Goal: Task Accomplishment & Management: Manage account settings

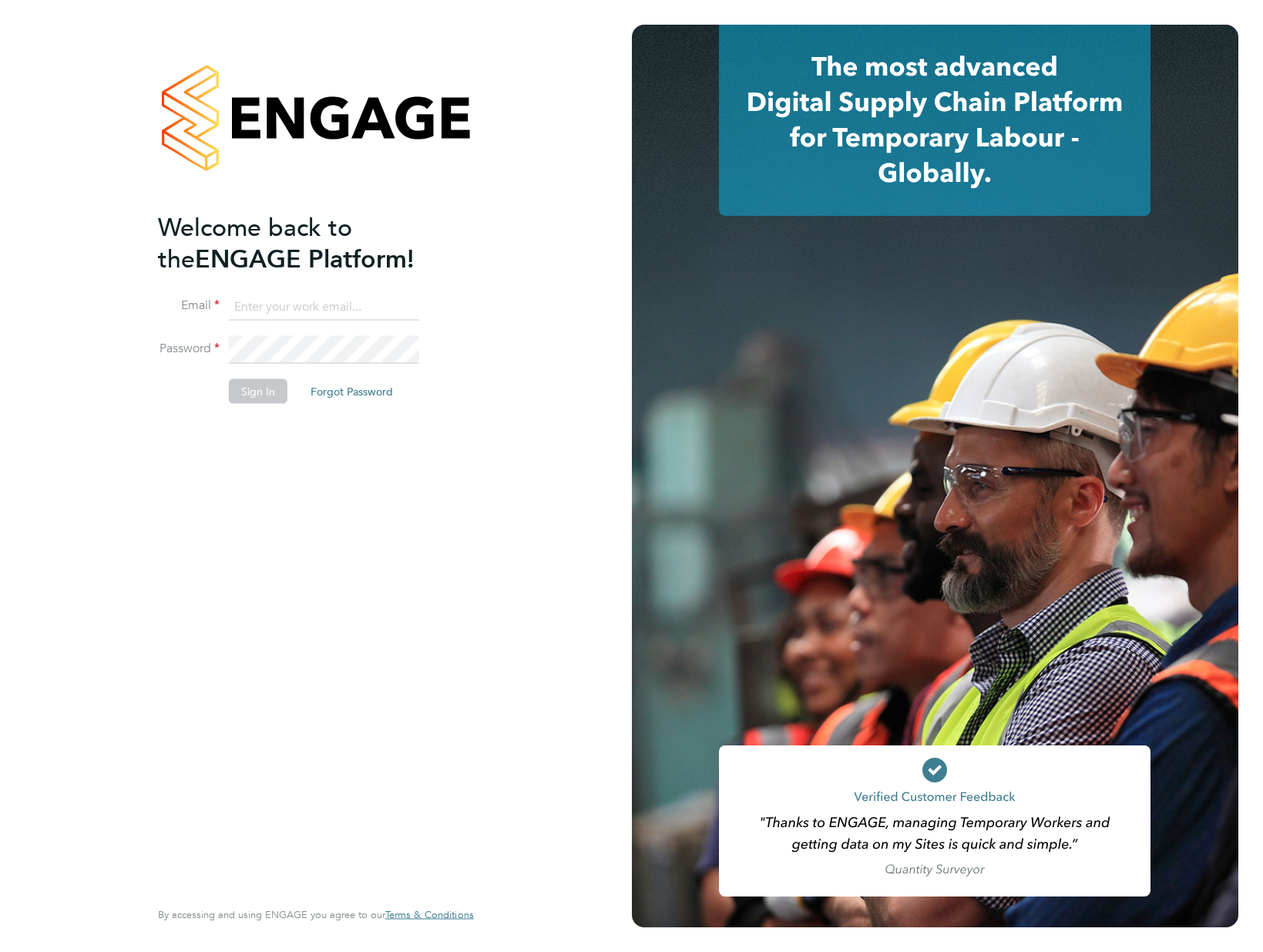
type input "[EMAIL_ADDRESS][DOMAIN_NAME]"
click at [265, 386] on button "Sign In" at bounding box center [257, 391] width 58 height 25
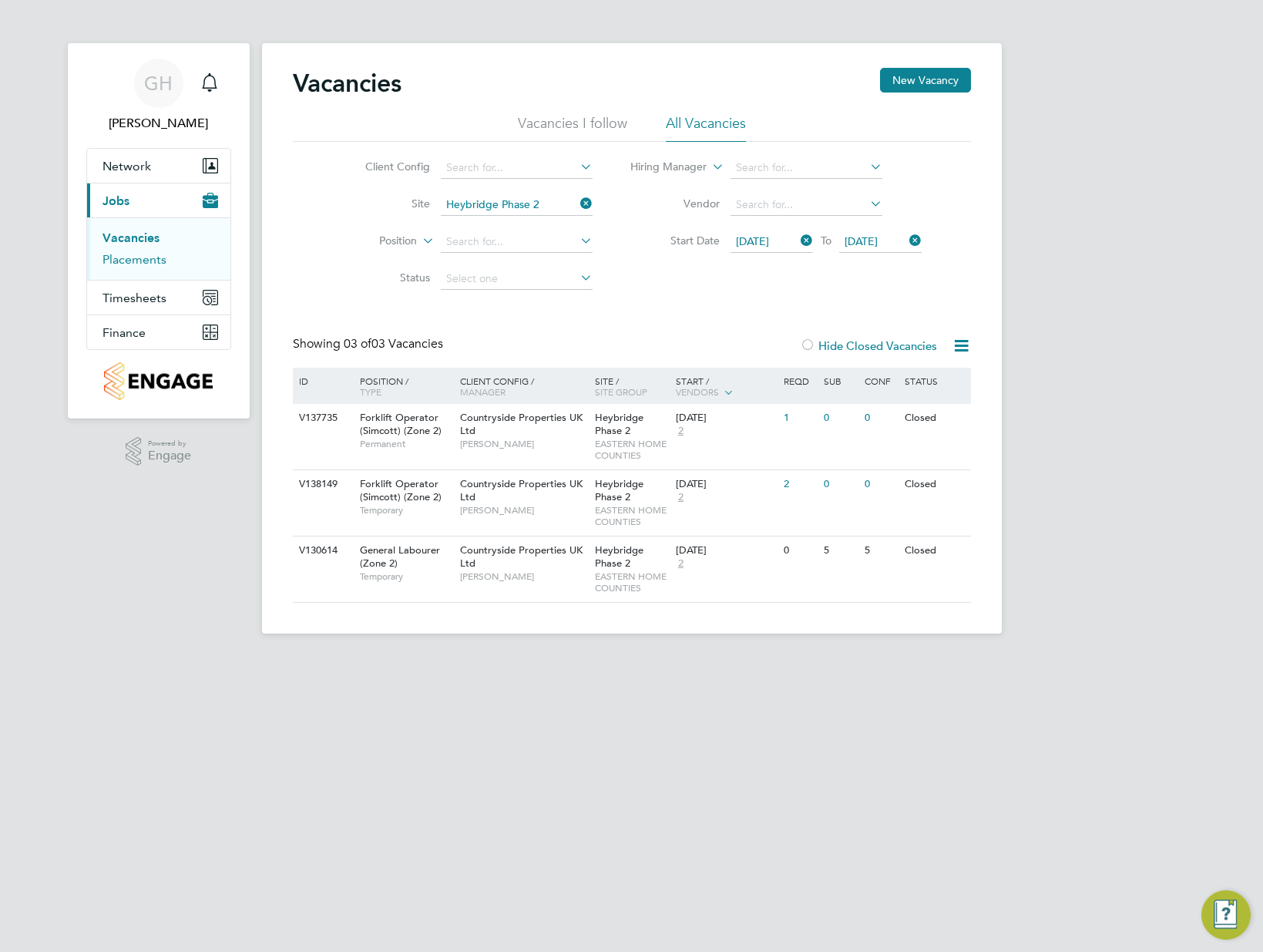
drag, startPoint x: 140, startPoint y: 258, endPoint x: 253, endPoint y: 266, distance: 113.3
click at [140, 258] on link "Placements" at bounding box center [134, 259] width 64 height 15
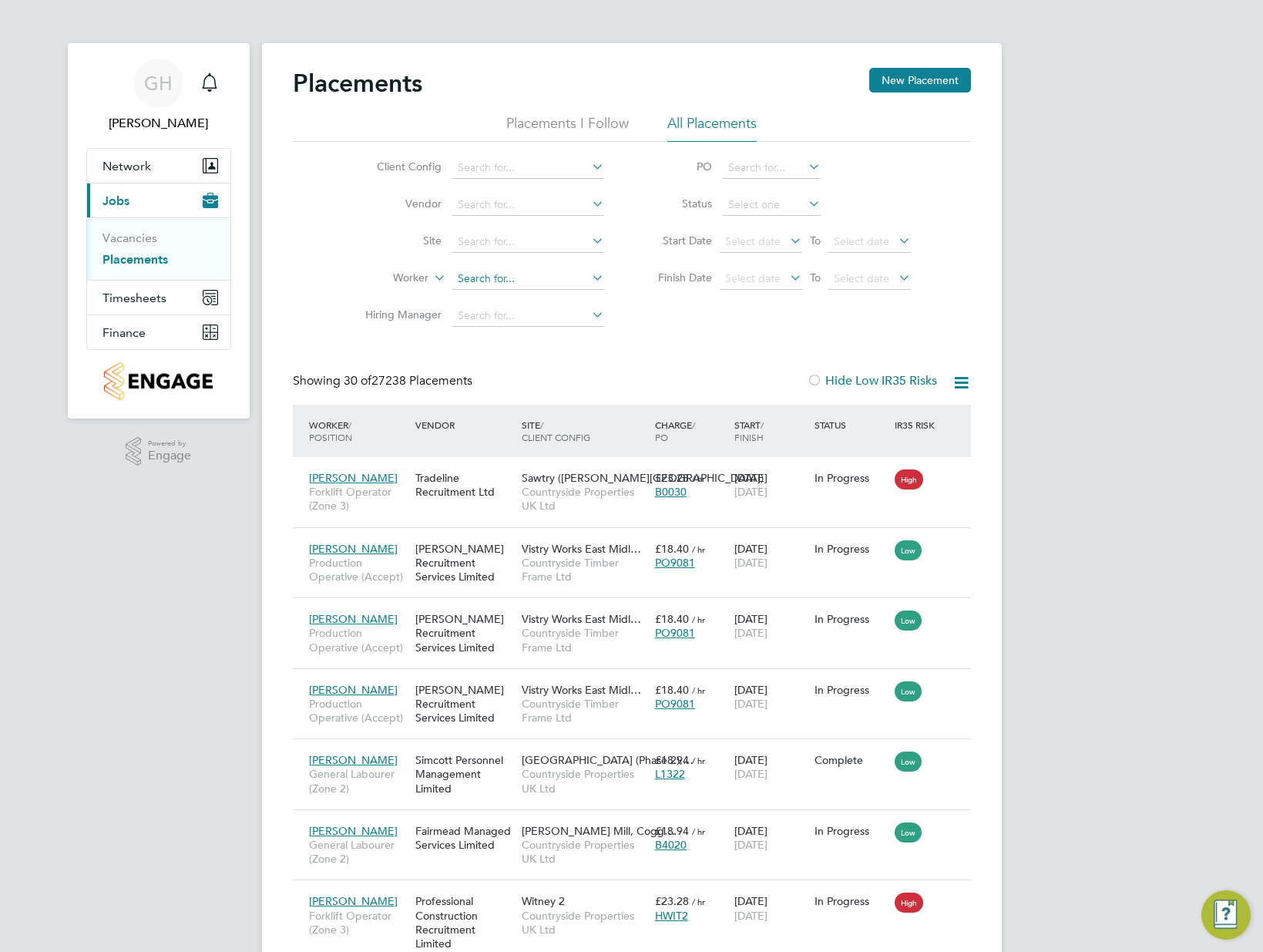
click at [498, 276] on input at bounding box center [528, 279] width 152 height 22
click at [508, 290] on li "Robert Dra in" at bounding box center [527, 300] width 154 height 21
type input "[PERSON_NAME]"
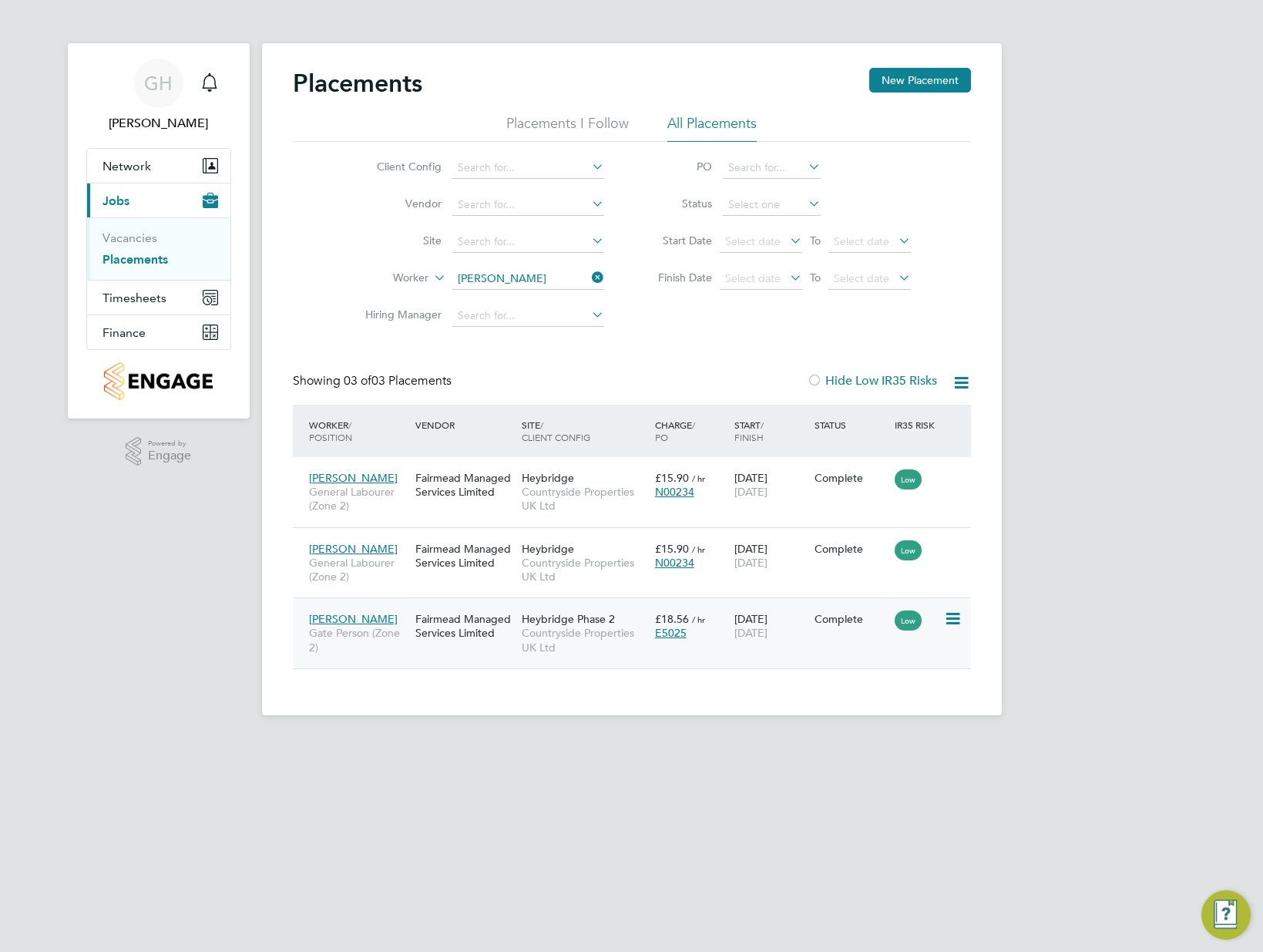
click at [680, 620] on span "£18.56" at bounding box center [672, 619] width 34 height 14
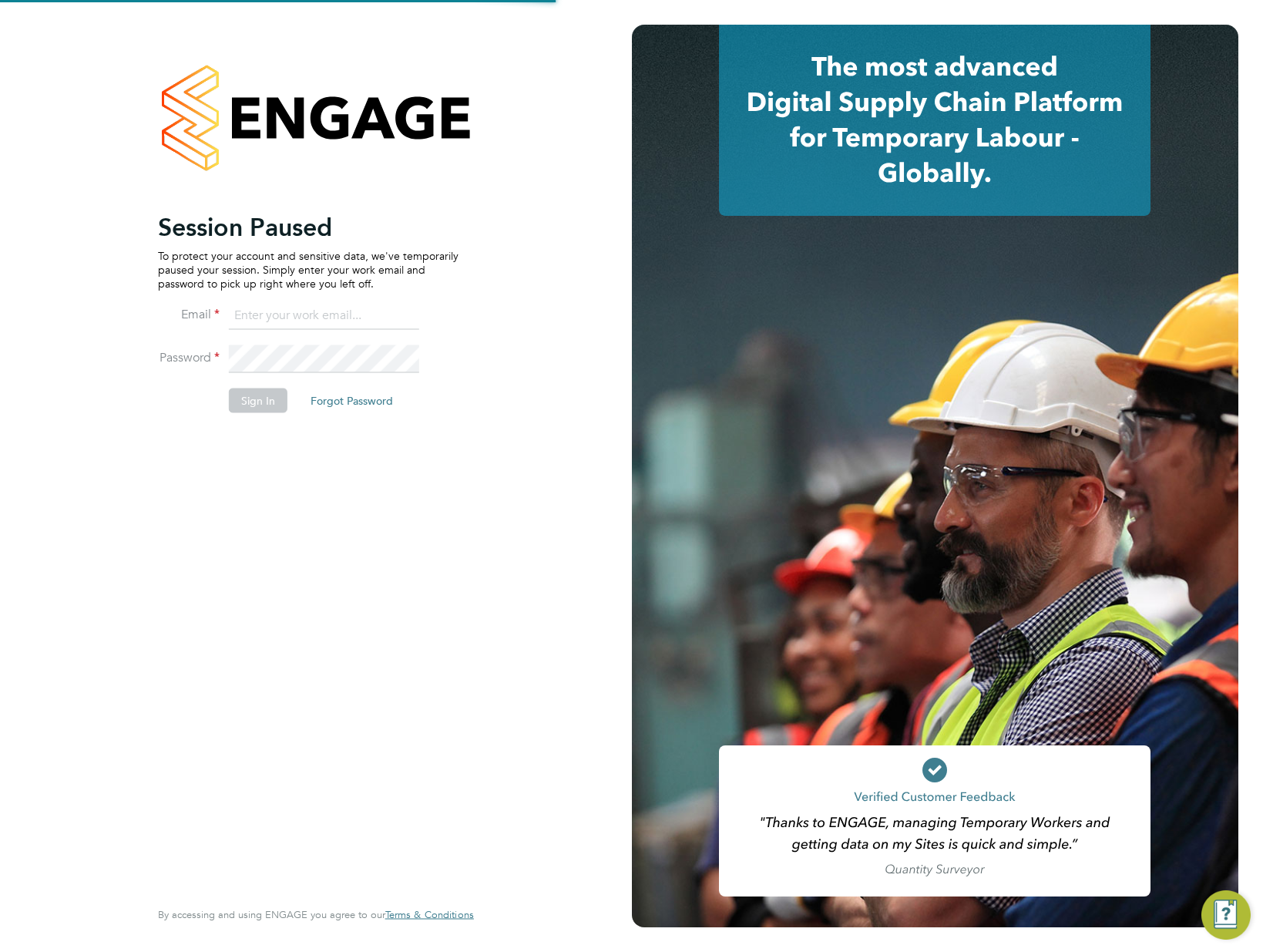
type input "[EMAIL_ADDRESS][DOMAIN_NAME]"
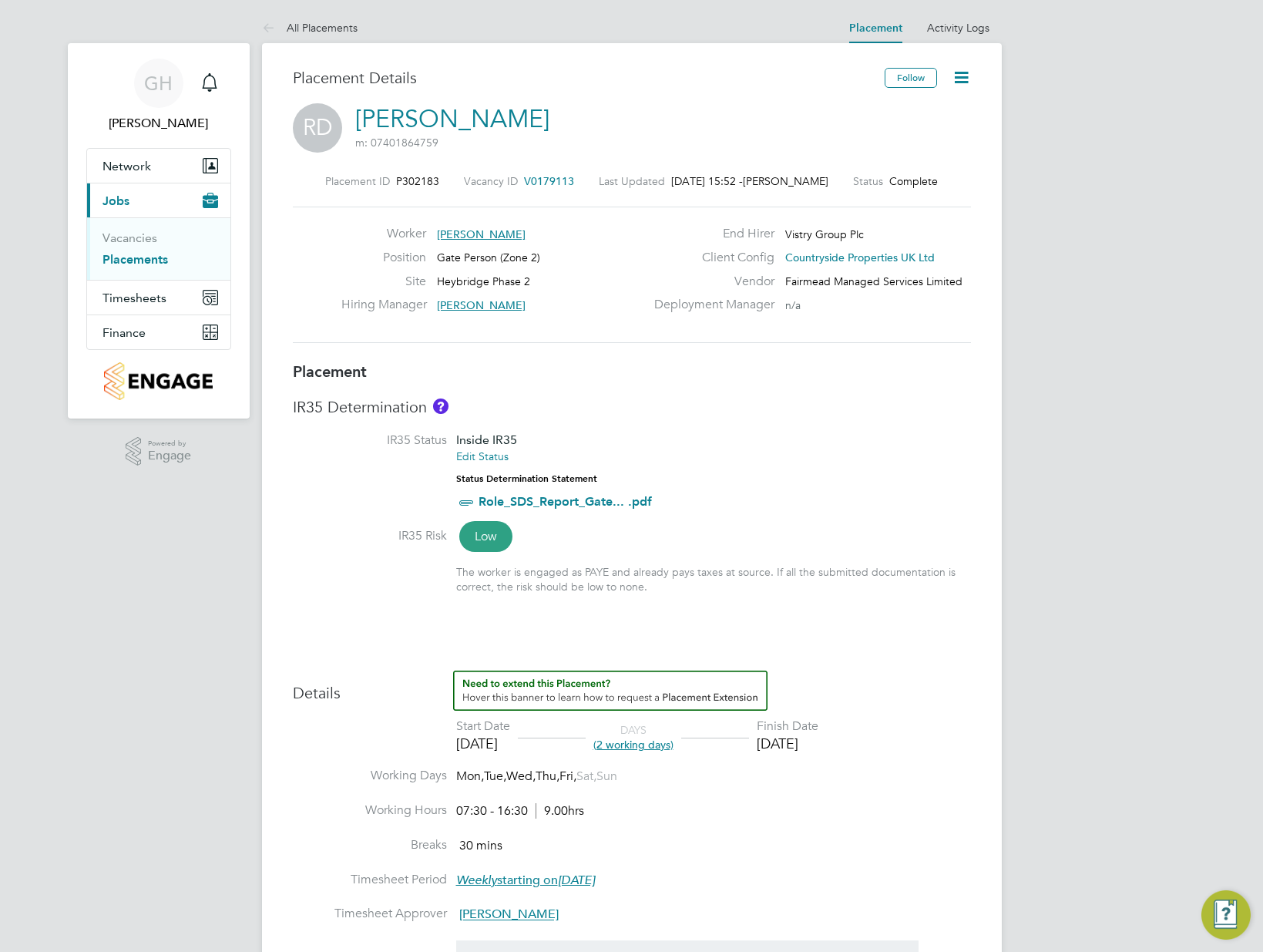
click at [970, 73] on icon at bounding box center [962, 78] width 20 height 20
click at [916, 113] on li "Edit Placement e" at bounding box center [911, 114] width 113 height 22
type input "[PERSON_NAME]"
type input "[DATE]"
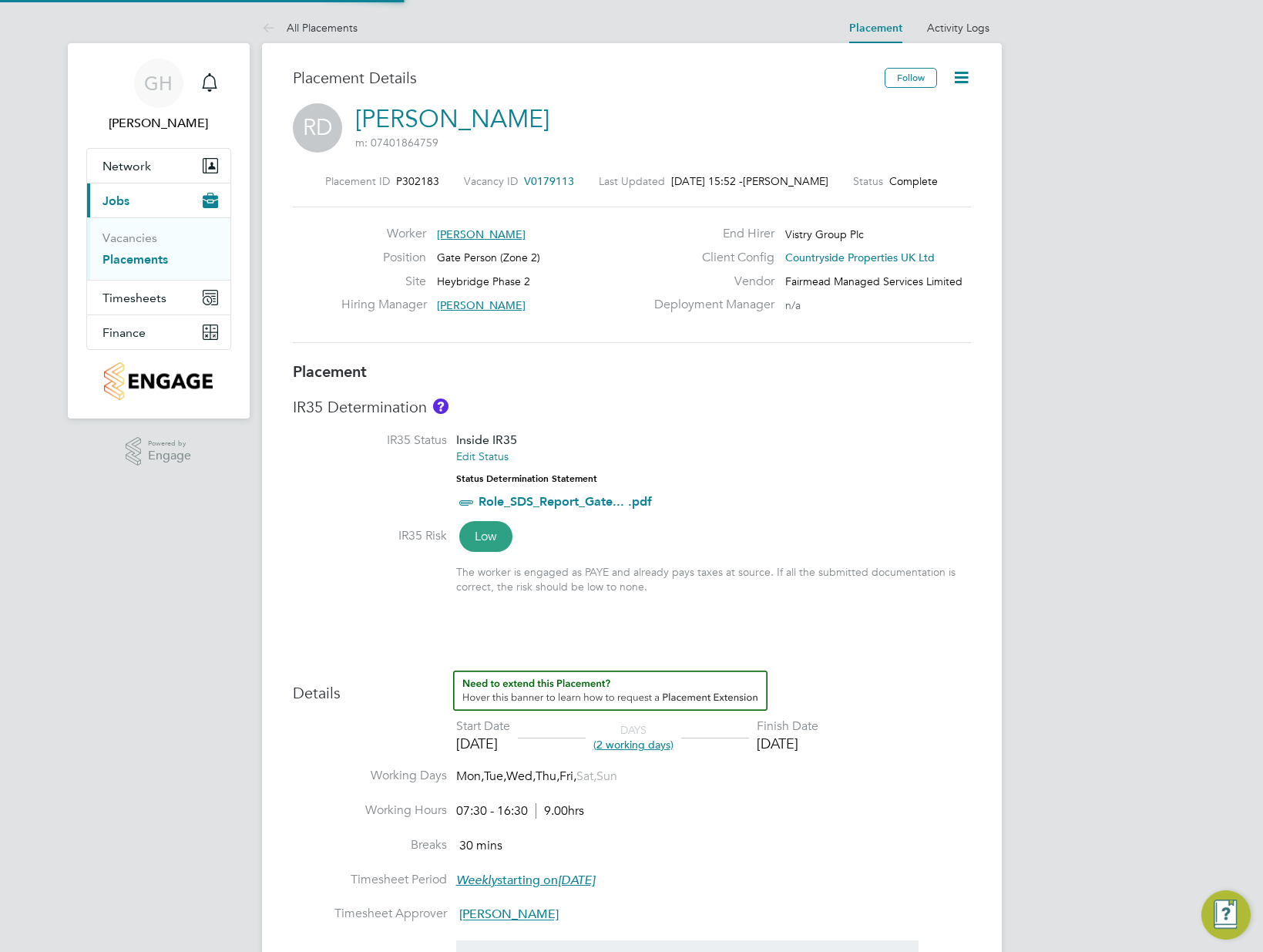
type input "[DATE]"
type input "07:30"
type input "16:30"
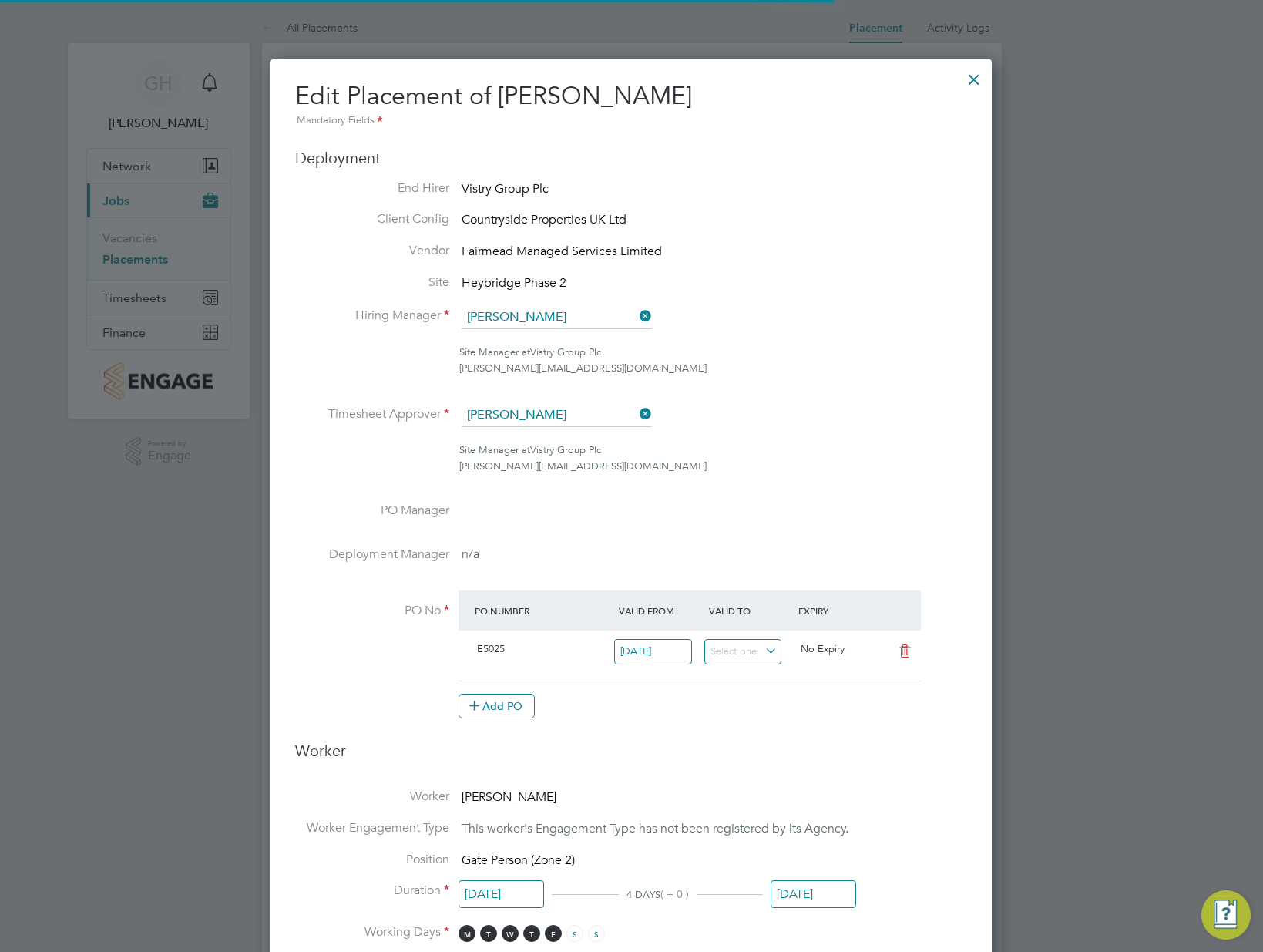
scroll to position [8, 8]
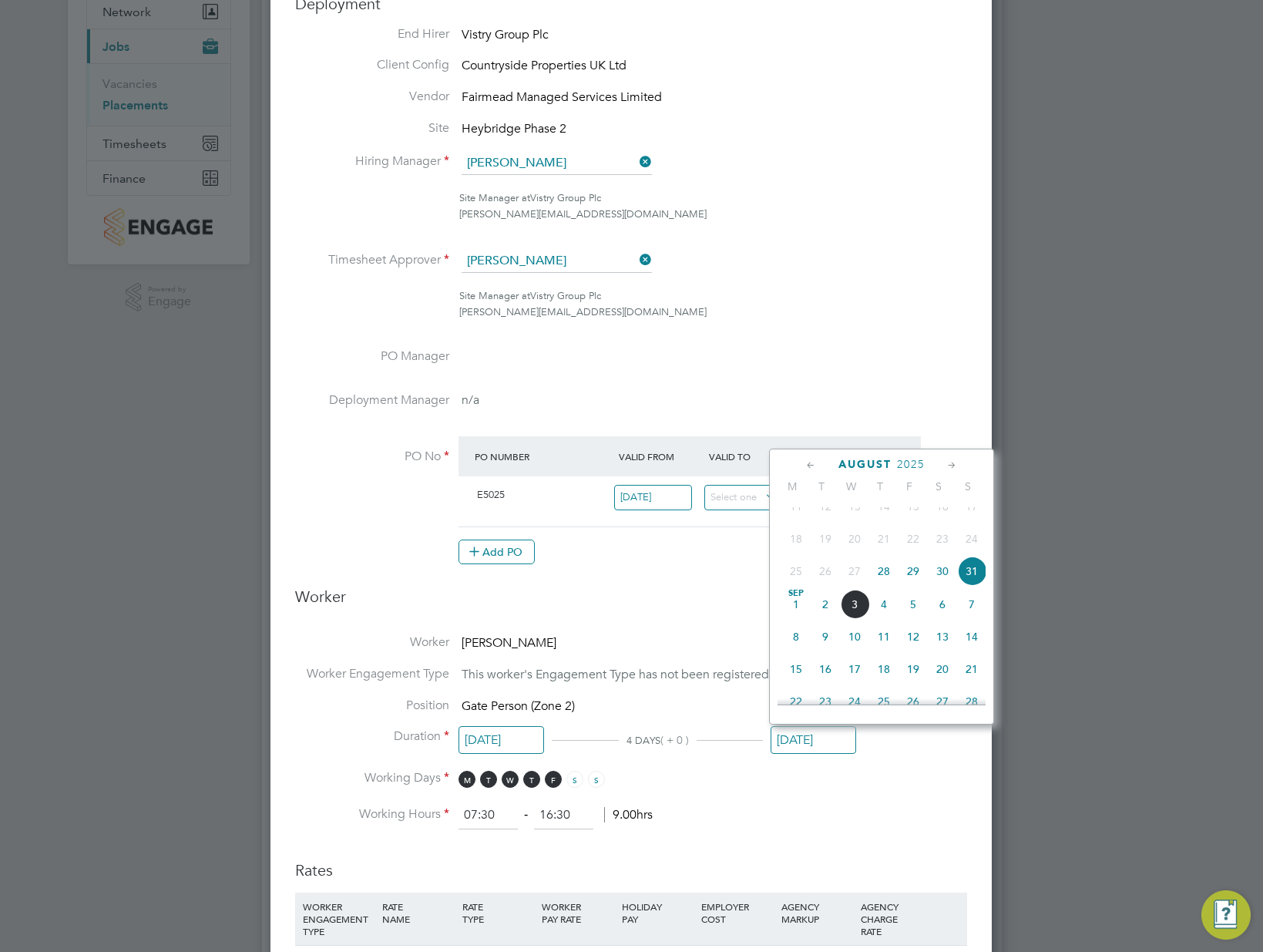
click at [807, 728] on input "[DATE]" at bounding box center [813, 739] width 86 height 29
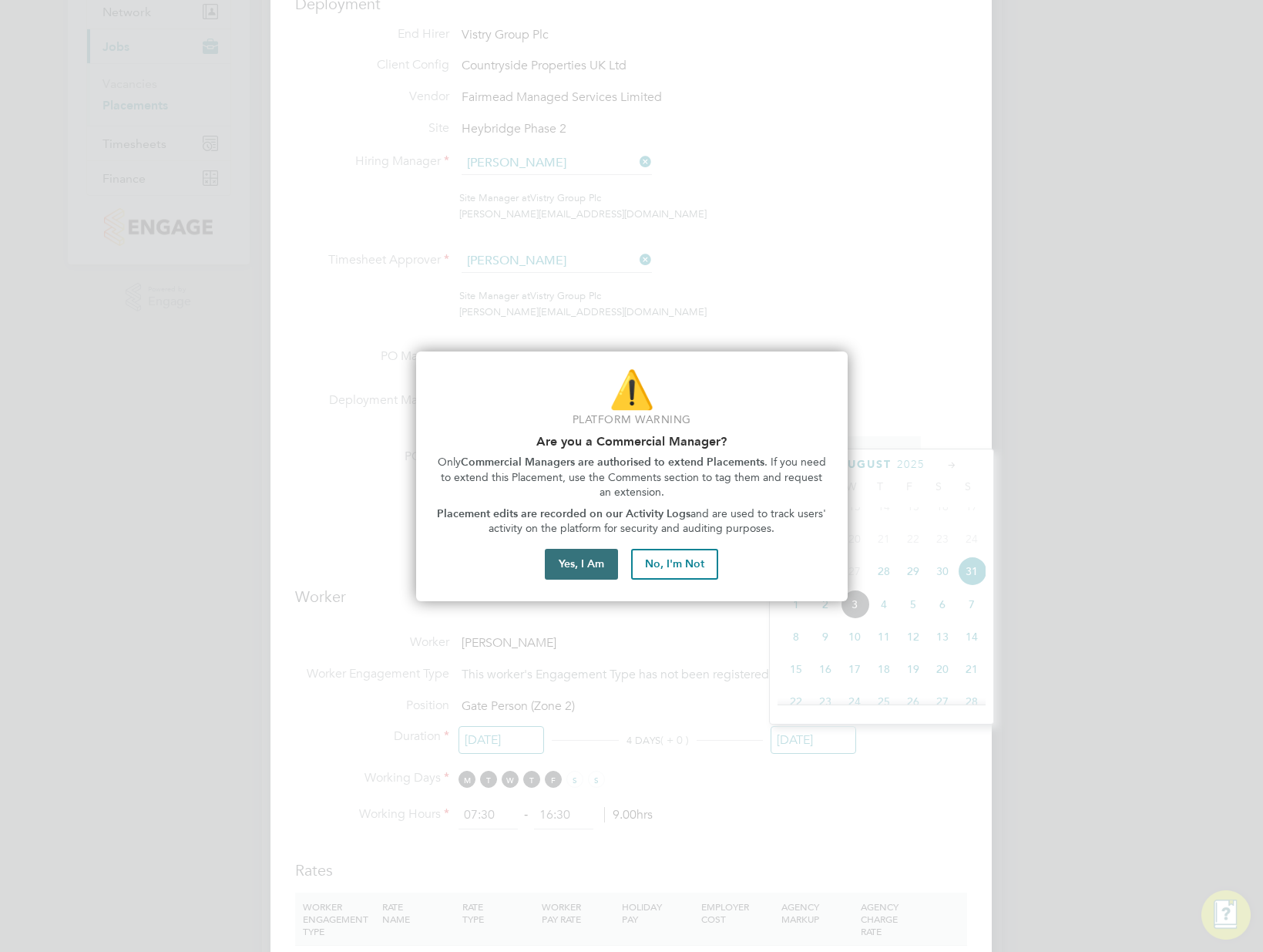
click at [601, 571] on button "Yes, I Am" at bounding box center [582, 564] width 73 height 31
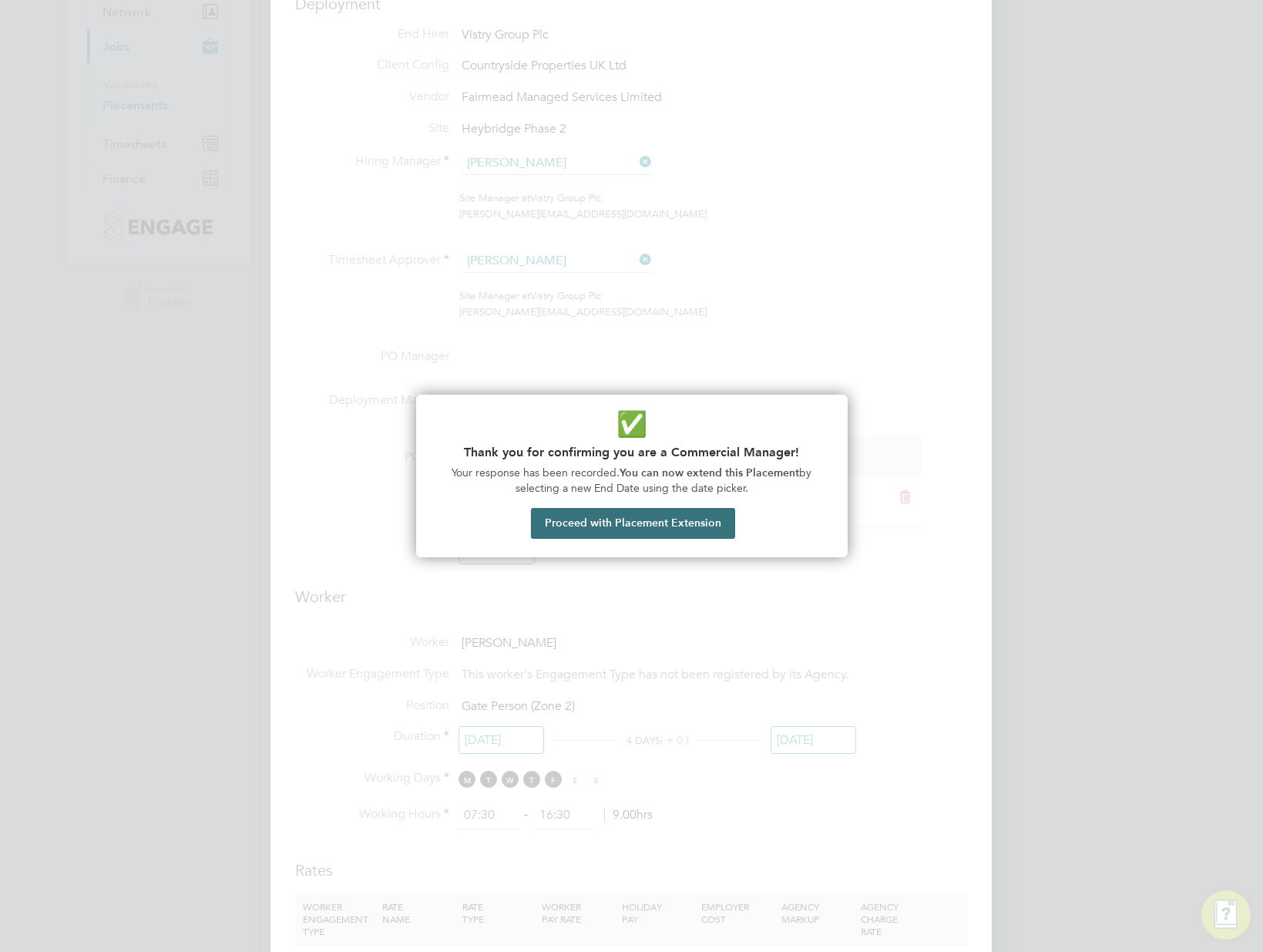
click at [630, 527] on button "Proceed with Placement Extension" at bounding box center [633, 522] width 204 height 31
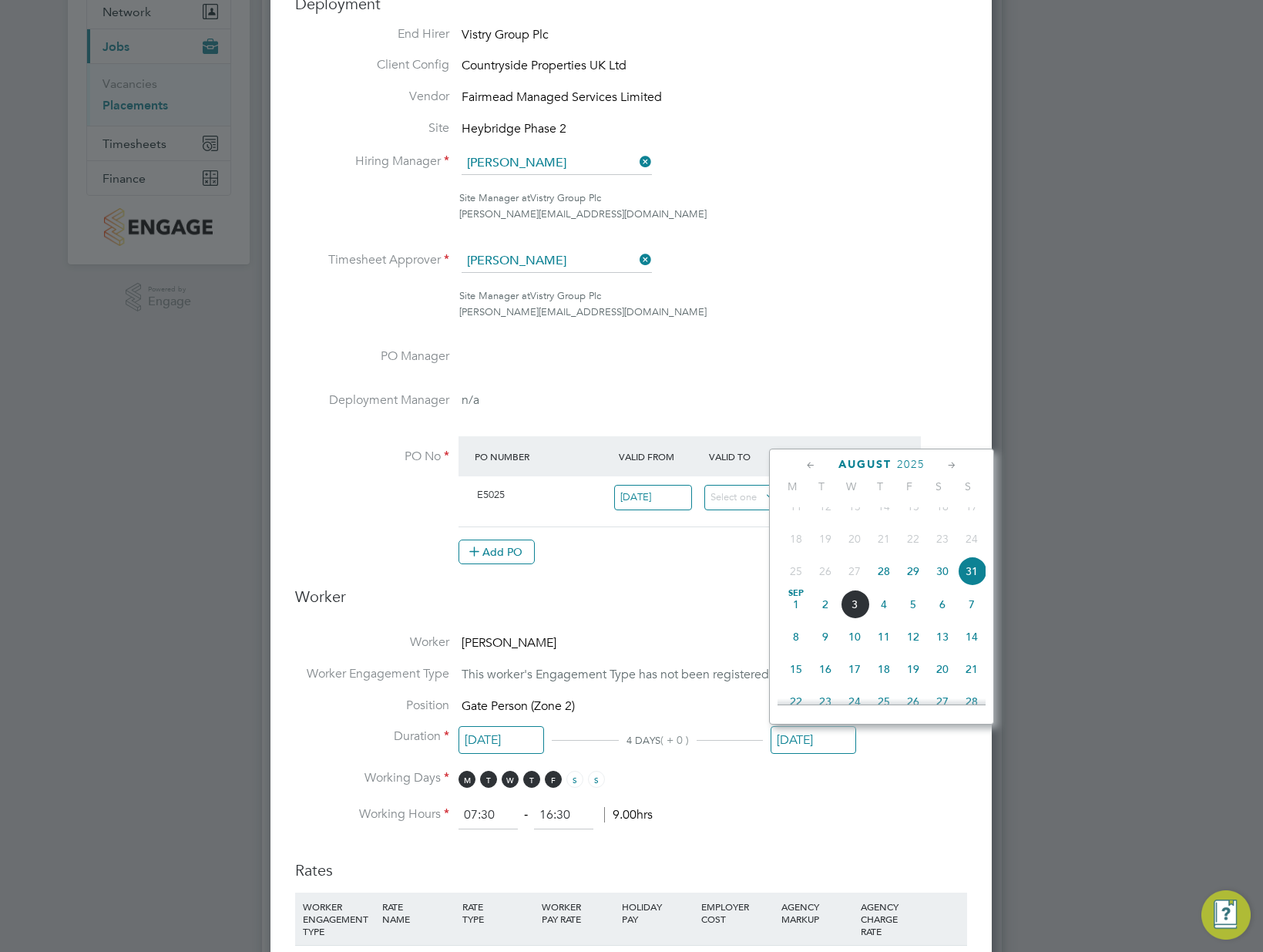
click at [913, 617] on span "5" at bounding box center [914, 604] width 30 height 30
type input "[DATE]"
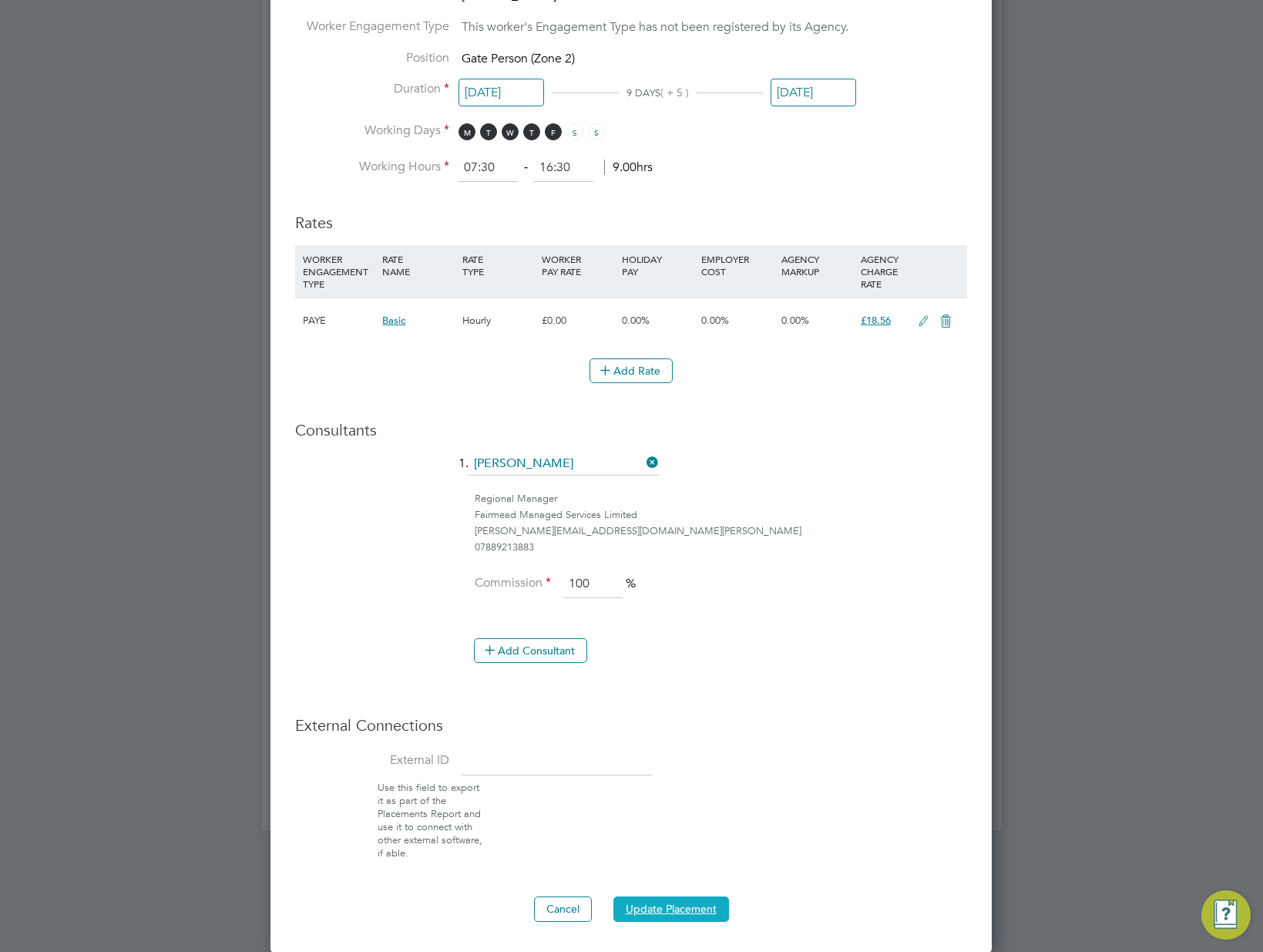
click at [645, 904] on button "Update Placement" at bounding box center [670, 908] width 115 height 25
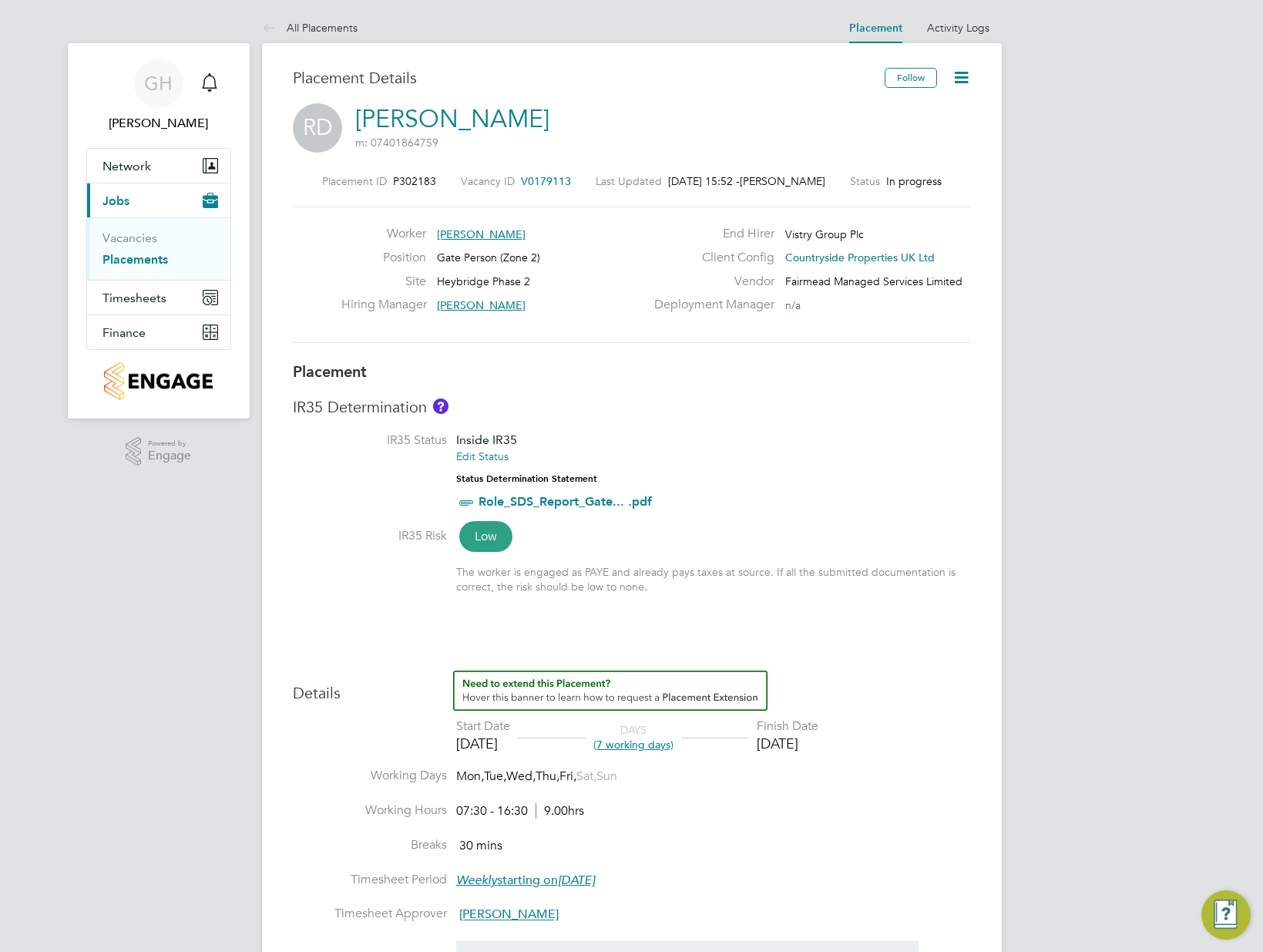
click at [142, 259] on link "Placements" at bounding box center [135, 259] width 65 height 15
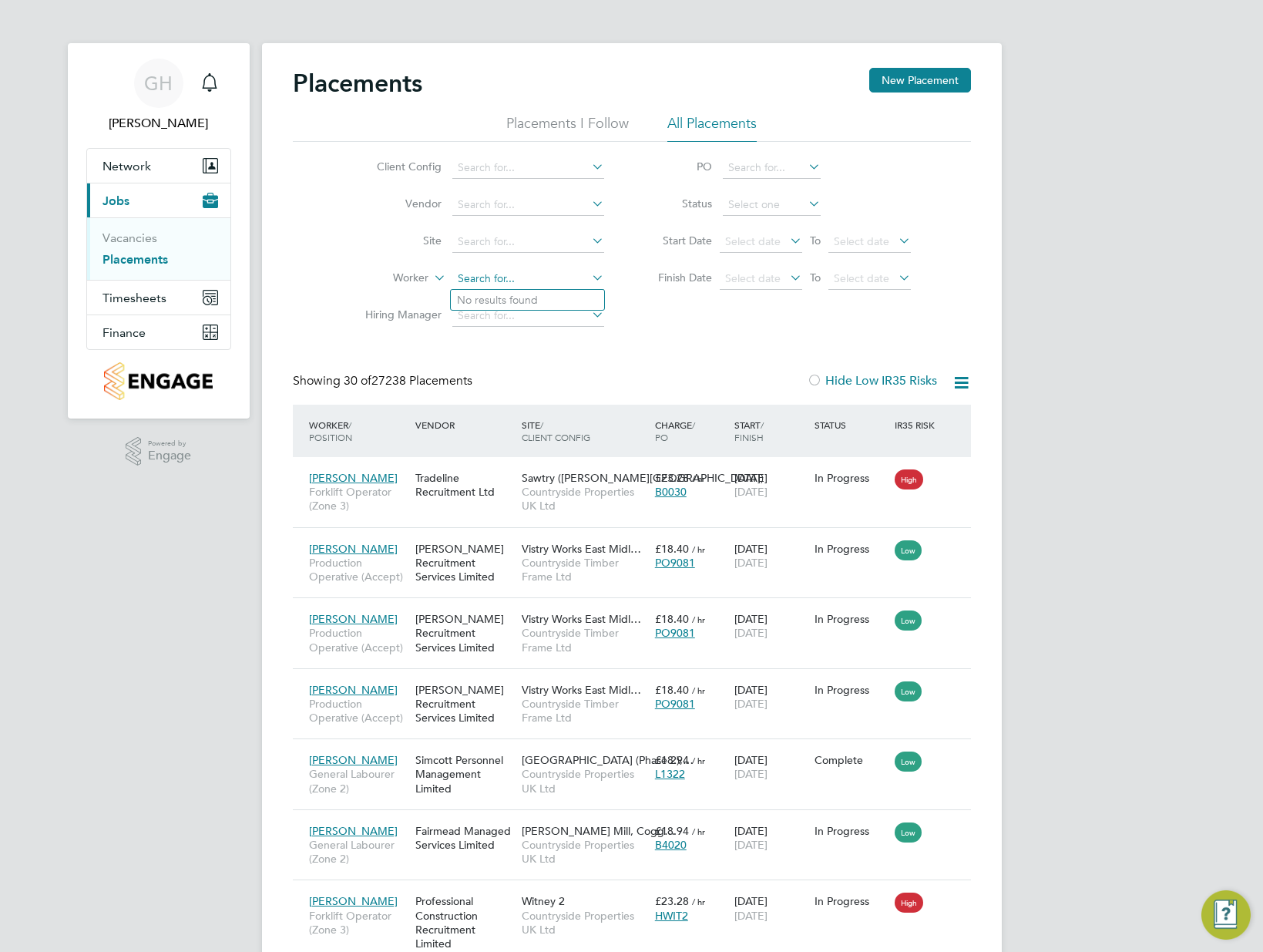
click at [485, 272] on input at bounding box center [528, 279] width 152 height 22
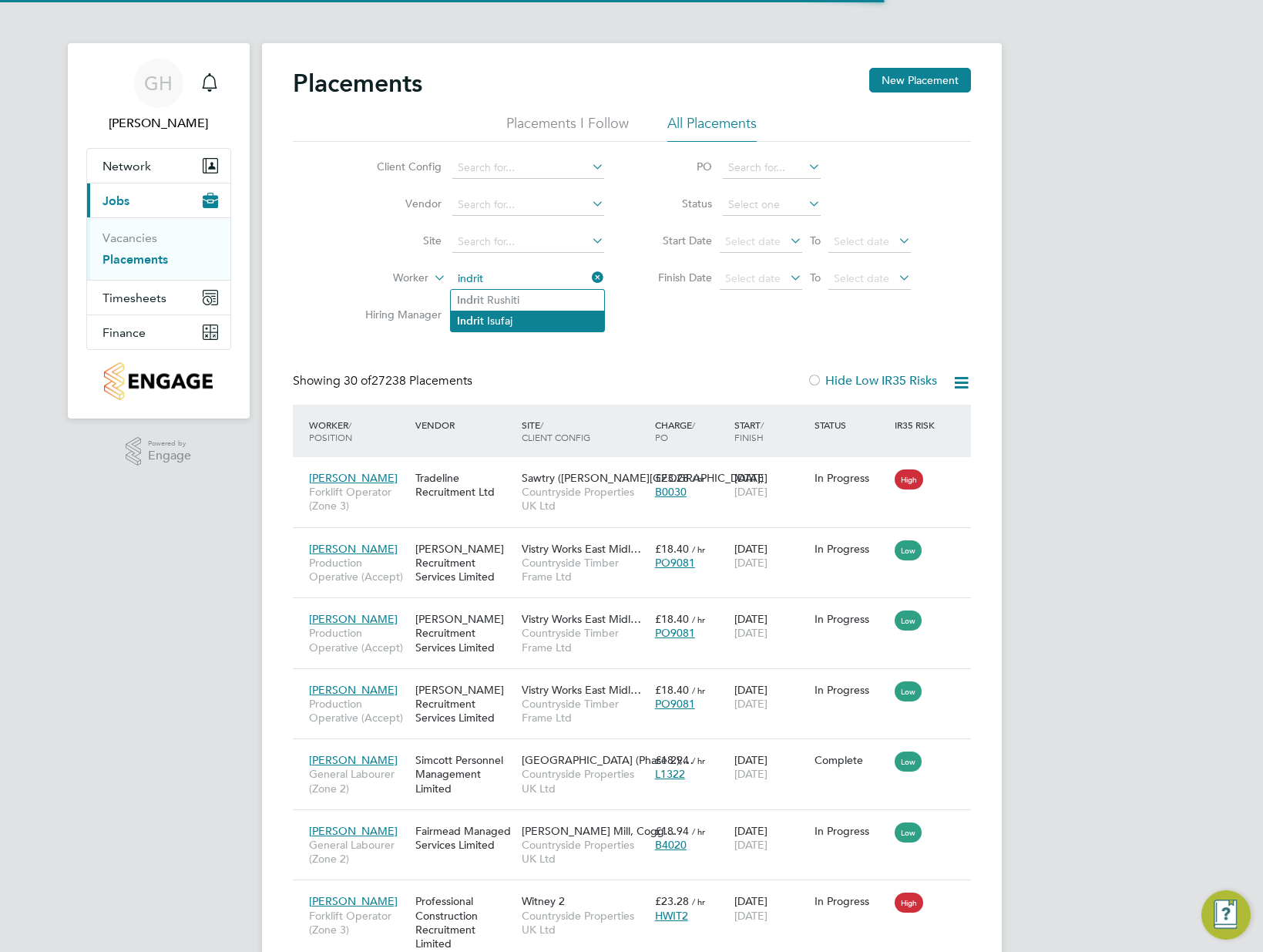
type input "indrit"
click at [489, 270] on input at bounding box center [528, 279] width 152 height 22
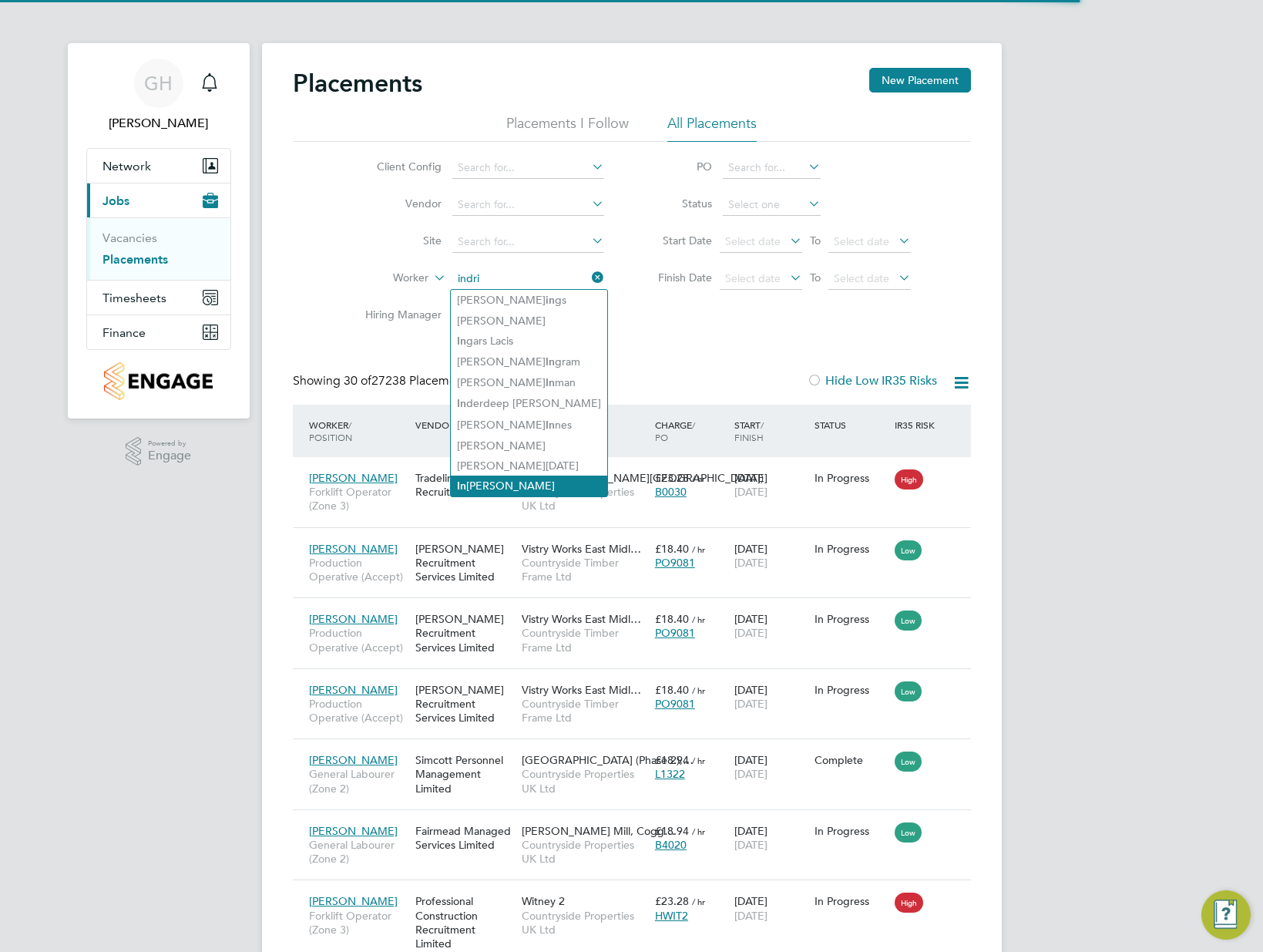
type input "indri"
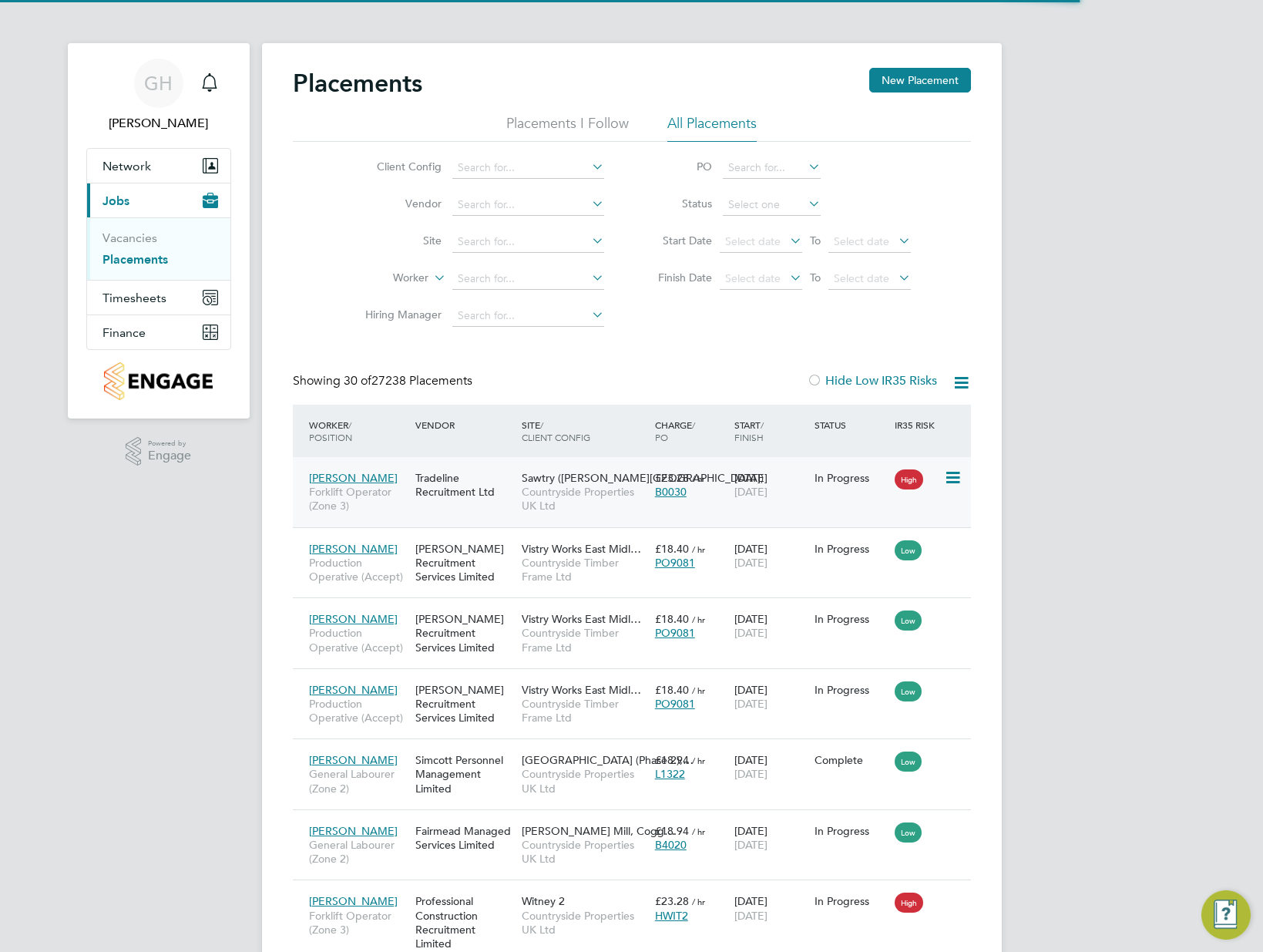
click at [507, 274] on input at bounding box center [528, 279] width 152 height 22
click at [500, 394] on li "Ind rit Isufaj" at bounding box center [531, 403] width 162 height 21
type input "[PERSON_NAME]"
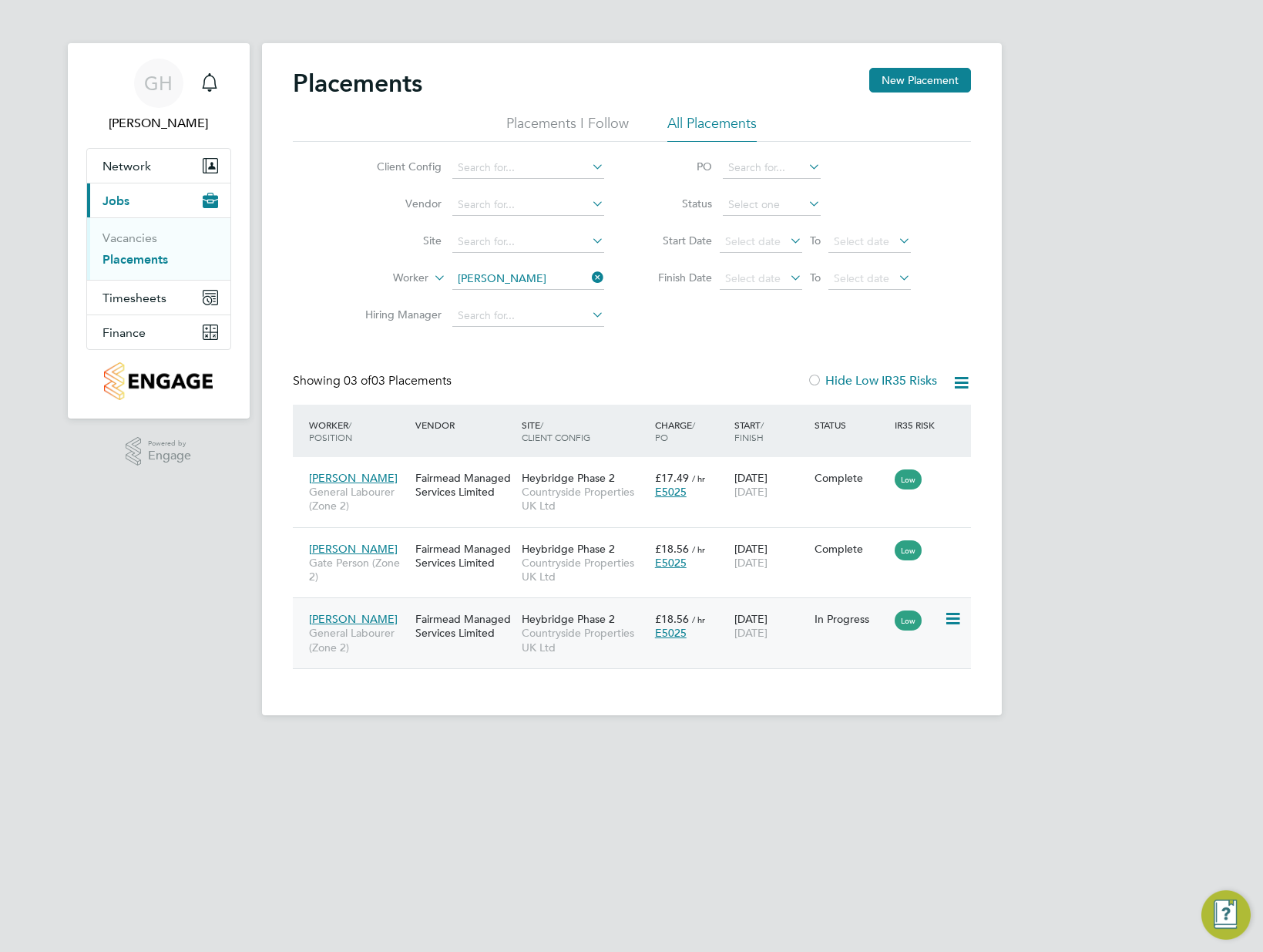
click at [958, 618] on icon at bounding box center [952, 618] width 16 height 19
click at [930, 685] on li "Replace Worker" at bounding box center [904, 684] width 109 height 22
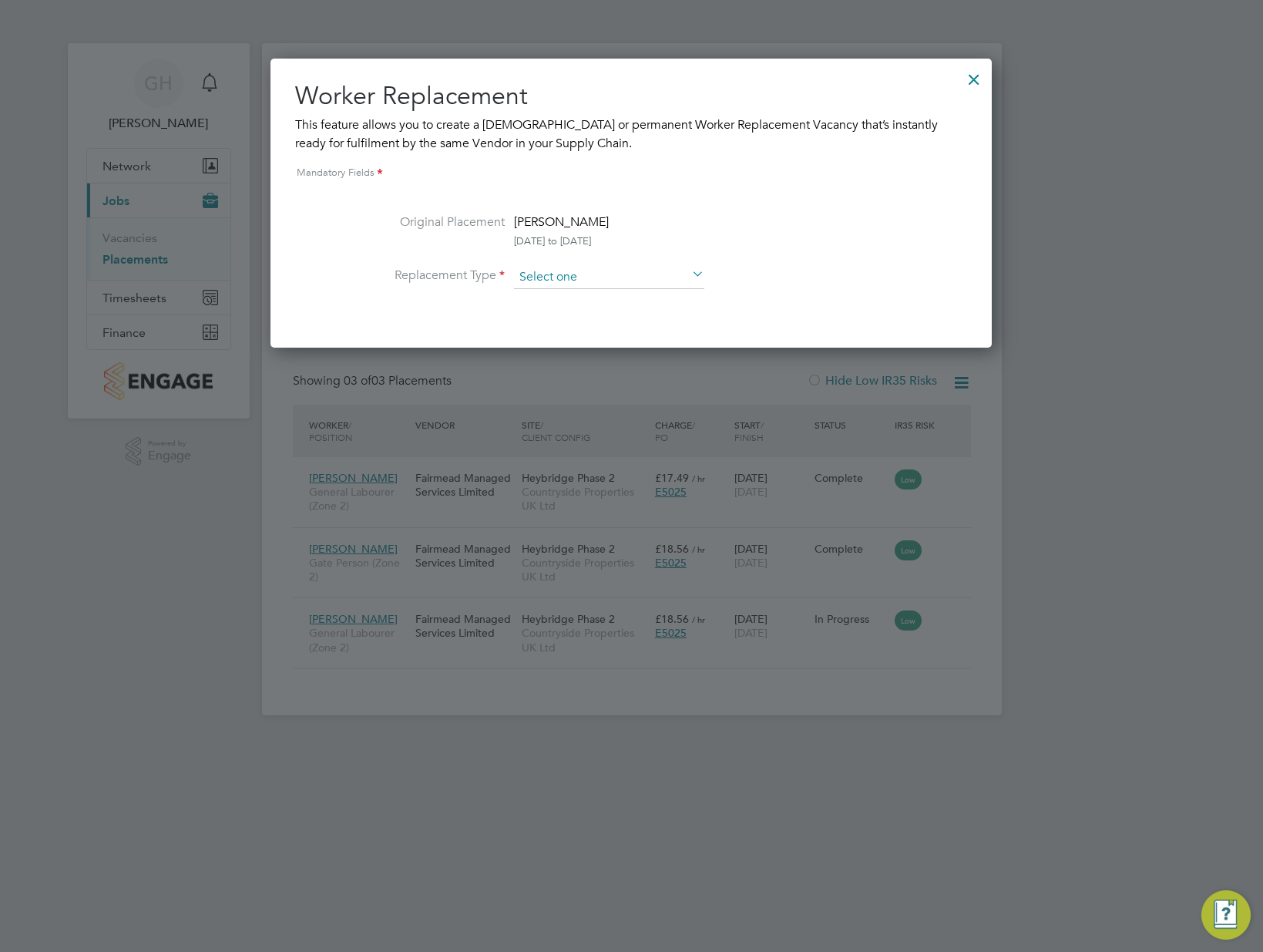
click at [579, 284] on input at bounding box center [608, 277] width 190 height 23
click at [578, 295] on li "Temporary" at bounding box center [609, 299] width 192 height 20
type input "Temporary"
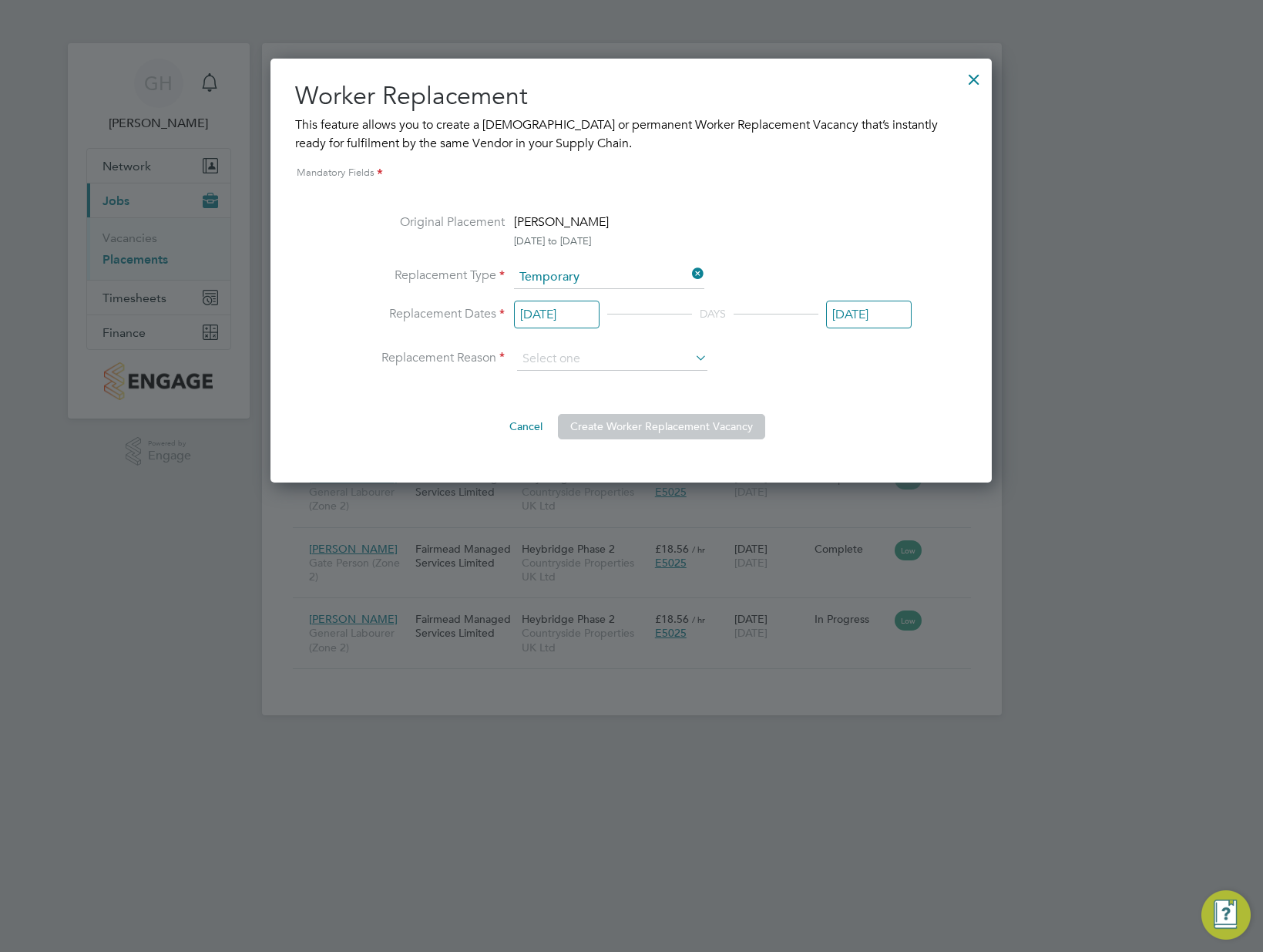
click at [586, 312] on input "[DATE]" at bounding box center [556, 314] width 86 height 29
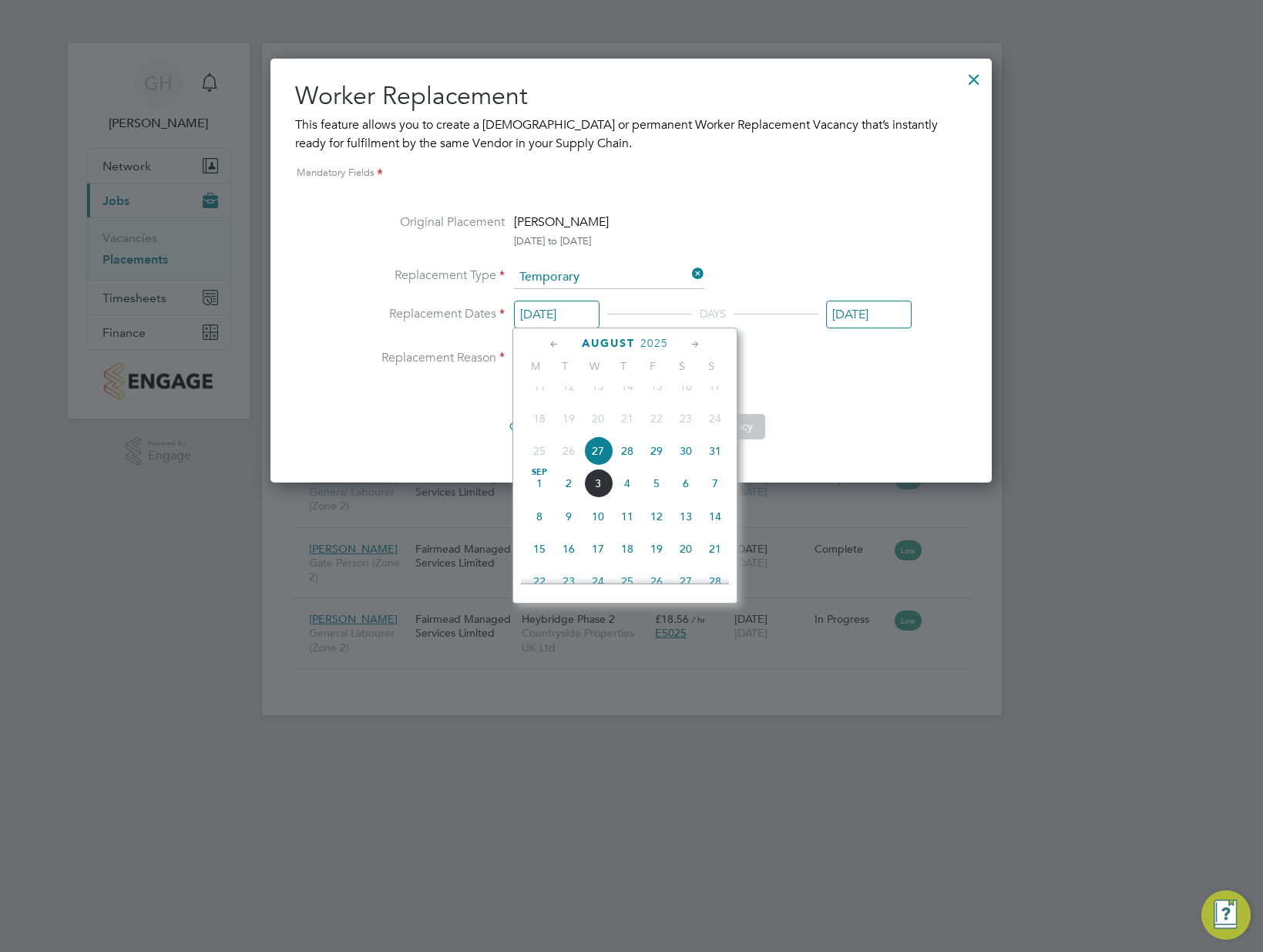
click at [630, 496] on span "4" at bounding box center [628, 483] width 30 height 30
type input "[DATE]"
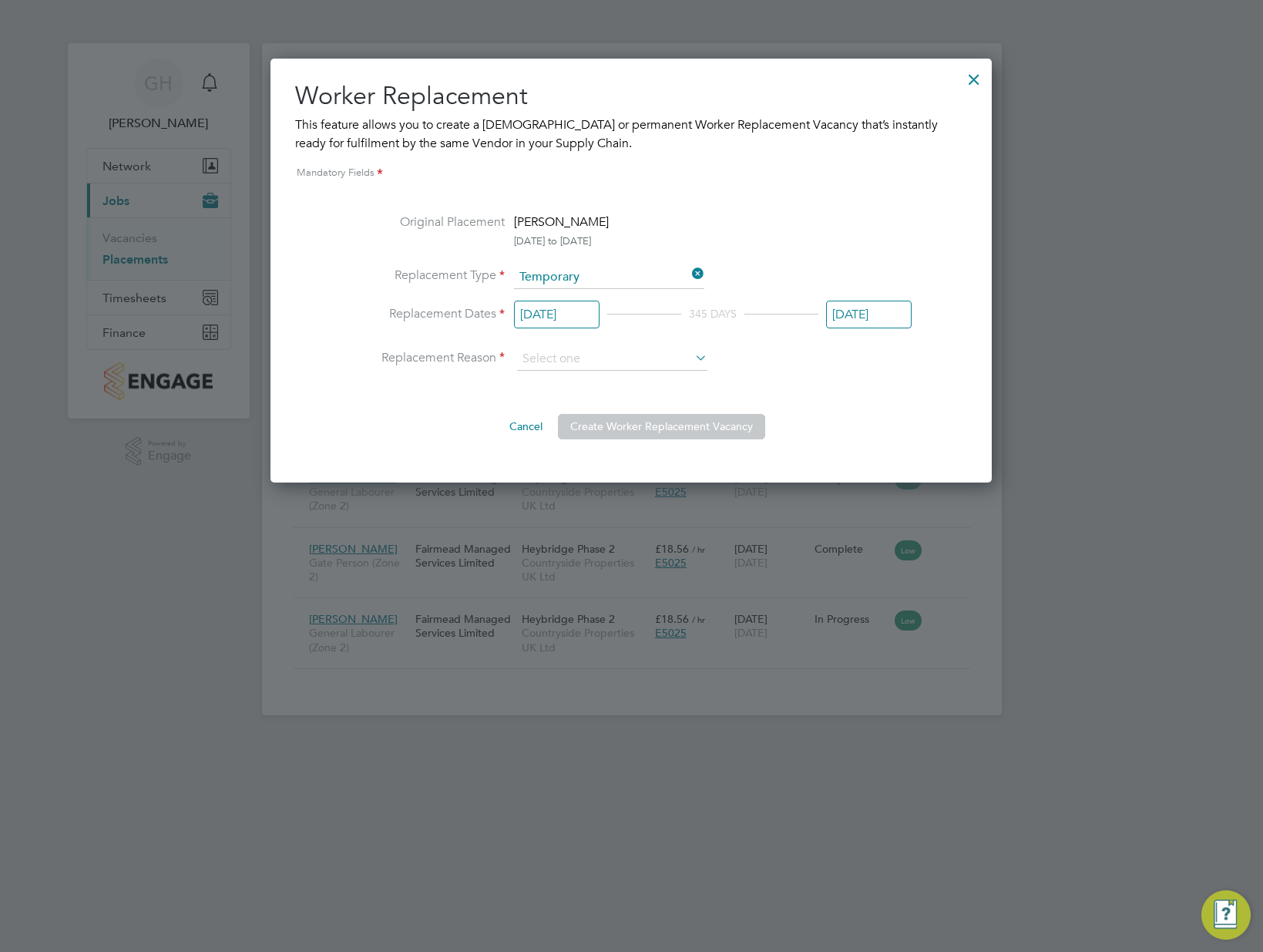
click at [899, 316] on input "[DATE]" at bounding box center [869, 314] width 86 height 29
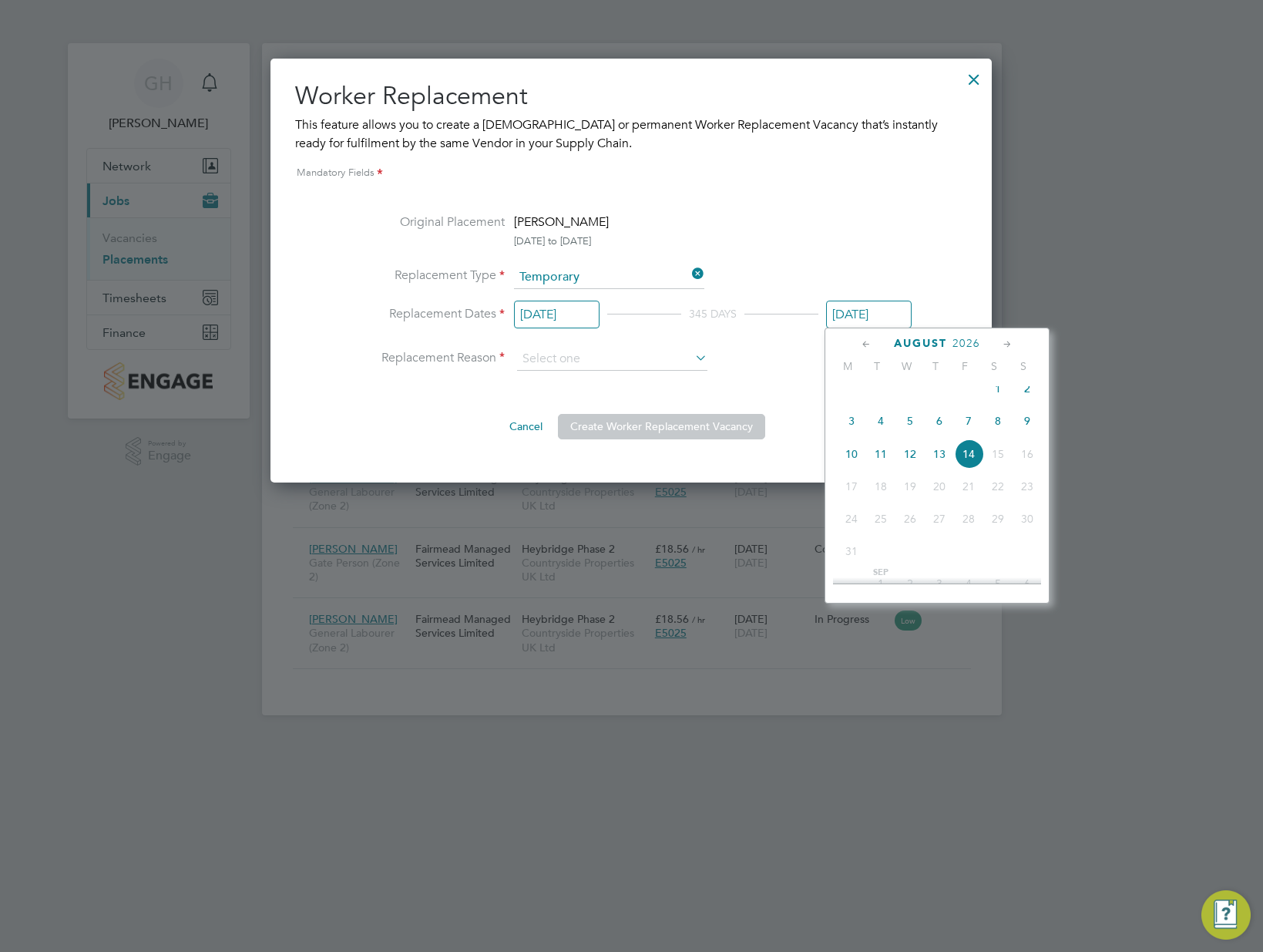
click at [870, 344] on icon at bounding box center [867, 344] width 15 height 17
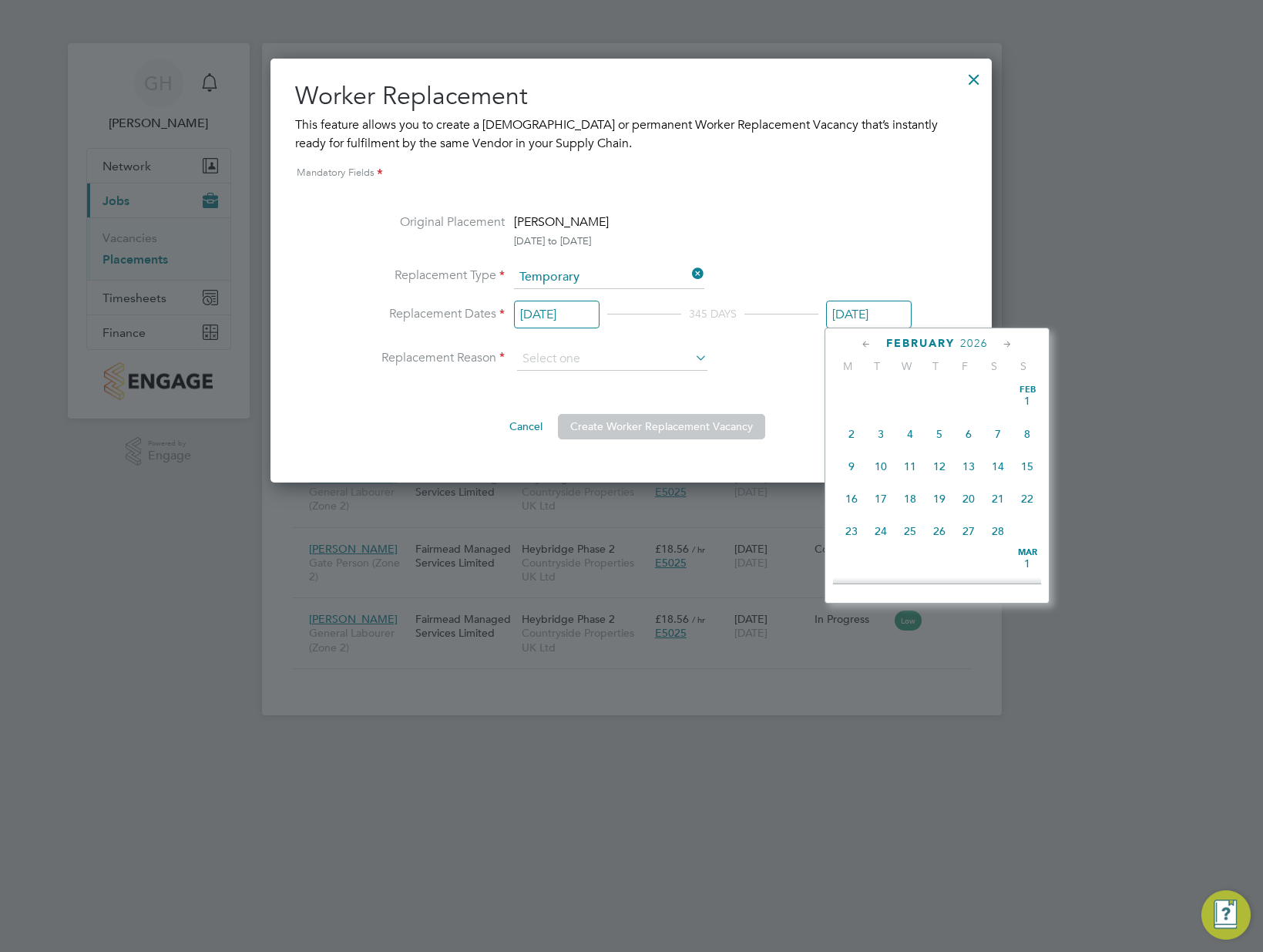
click at [870, 344] on icon at bounding box center [867, 344] width 15 height 17
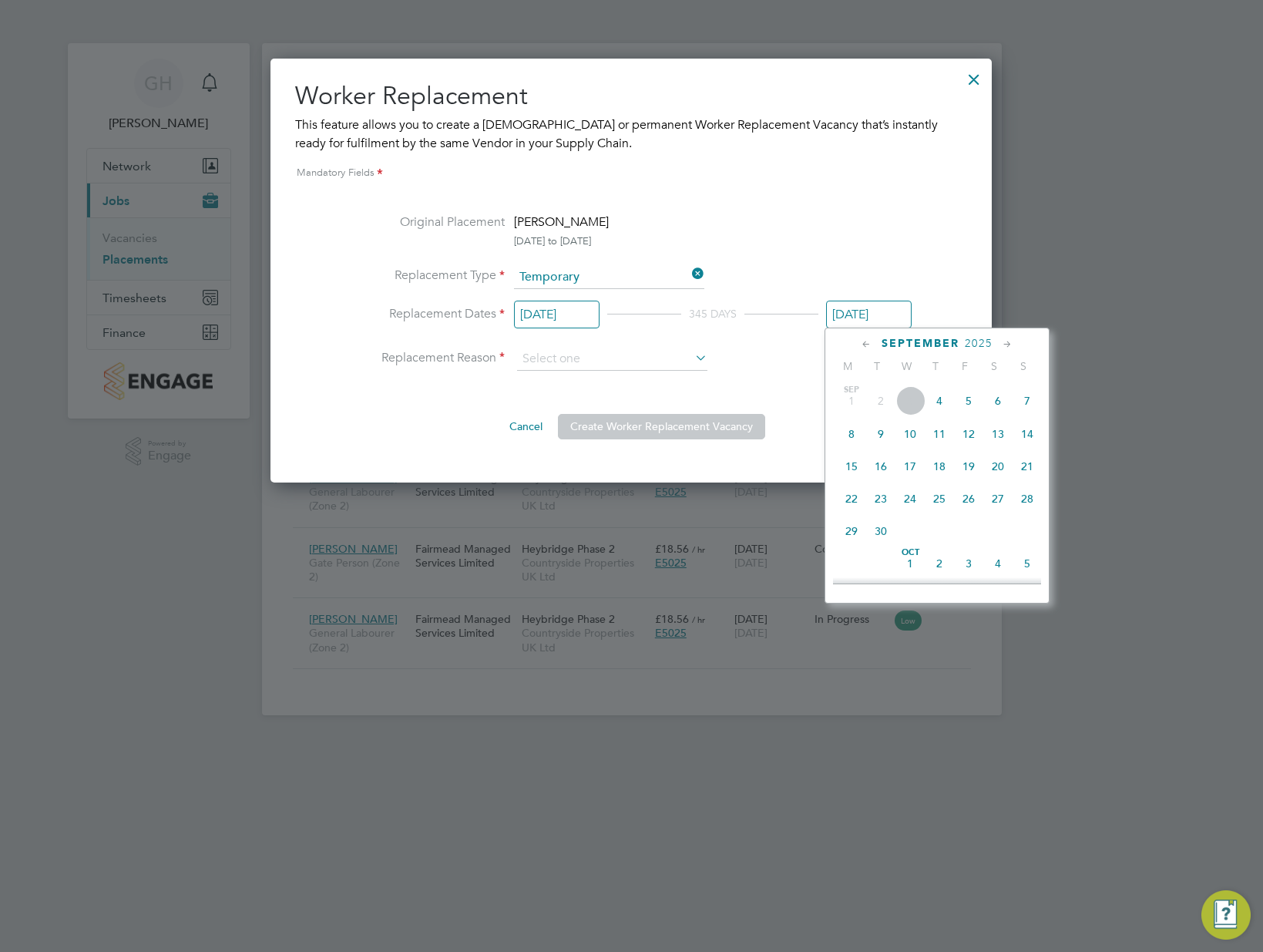
click at [870, 344] on icon at bounding box center [867, 344] width 15 height 17
click at [1006, 344] on icon at bounding box center [1008, 344] width 15 height 17
click at [968, 468] on span "19" at bounding box center [969, 462] width 30 height 30
type input "[DATE]"
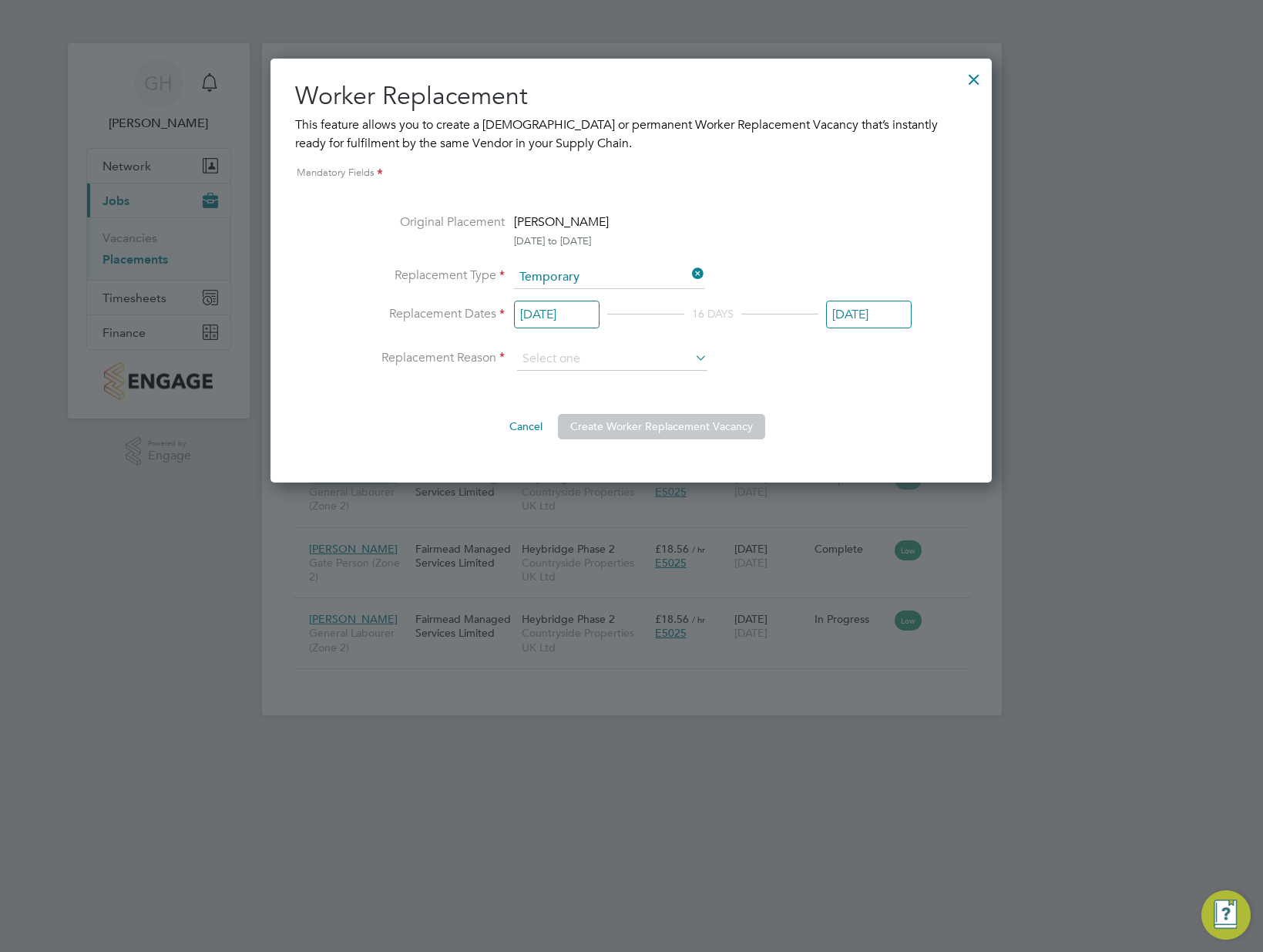
click at [692, 360] on icon at bounding box center [692, 358] width 0 height 22
click at [663, 355] on input at bounding box center [612, 359] width 190 height 23
click at [576, 397] on li "Holiday" at bounding box center [612, 401] width 192 height 20
type input "Holiday"
click at [620, 421] on button "Create Worker Replacement Vacancy" at bounding box center [662, 426] width 207 height 25
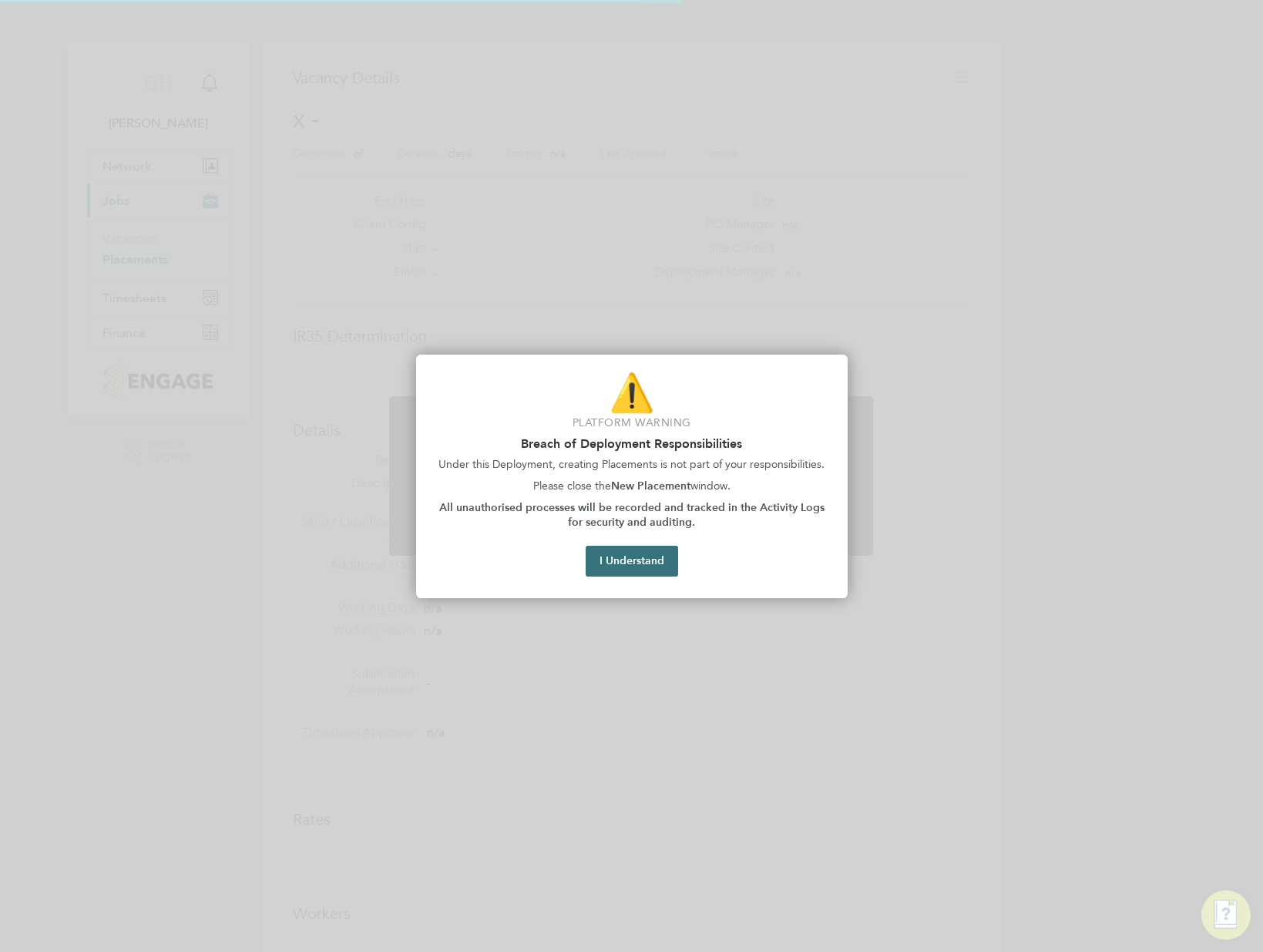
scroll to position [8, 8]
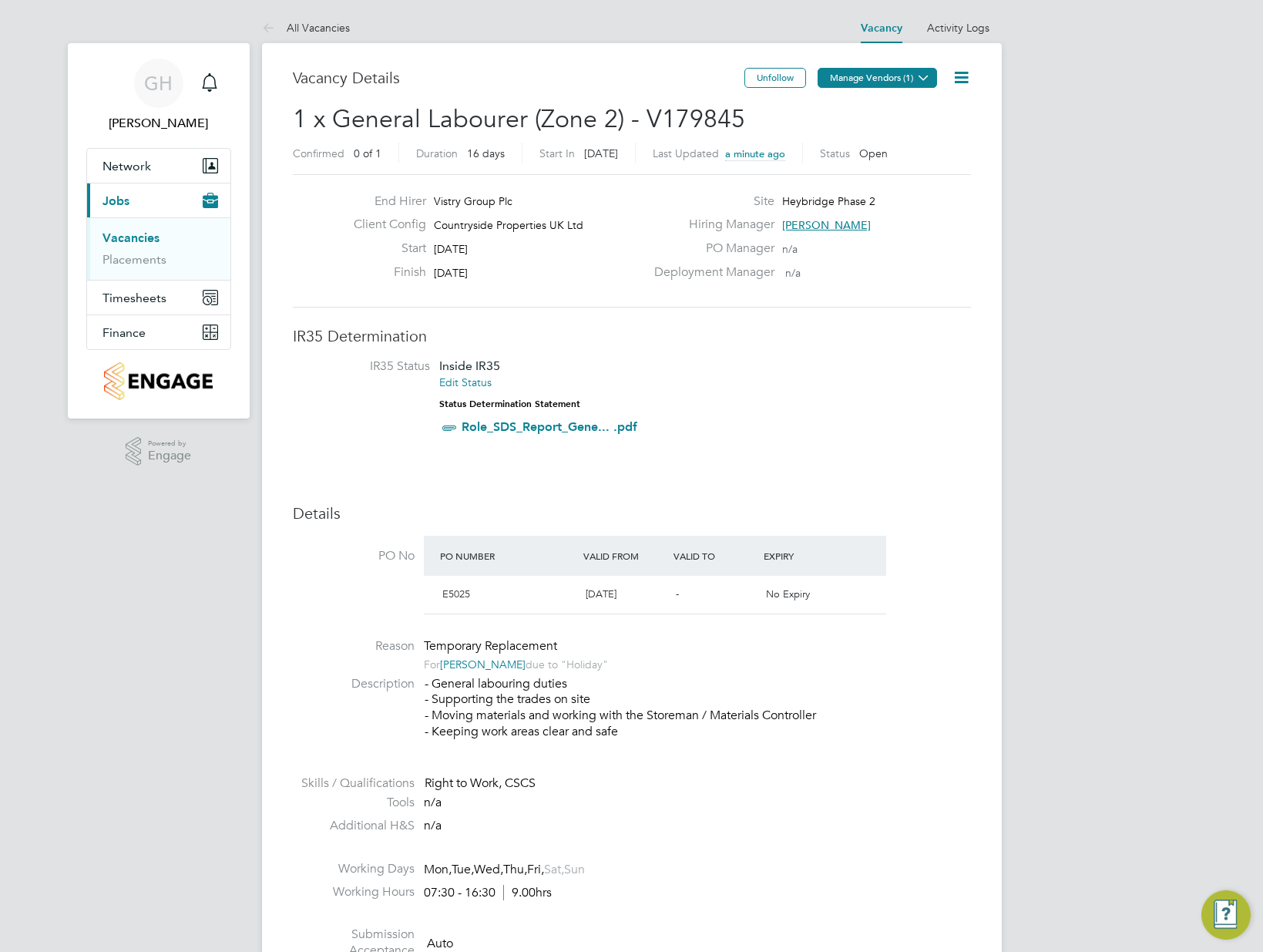
drag, startPoint x: 932, startPoint y: 82, endPoint x: 924, endPoint y: 85, distance: 8.5
click at [930, 82] on icon at bounding box center [924, 78] width 12 height 12
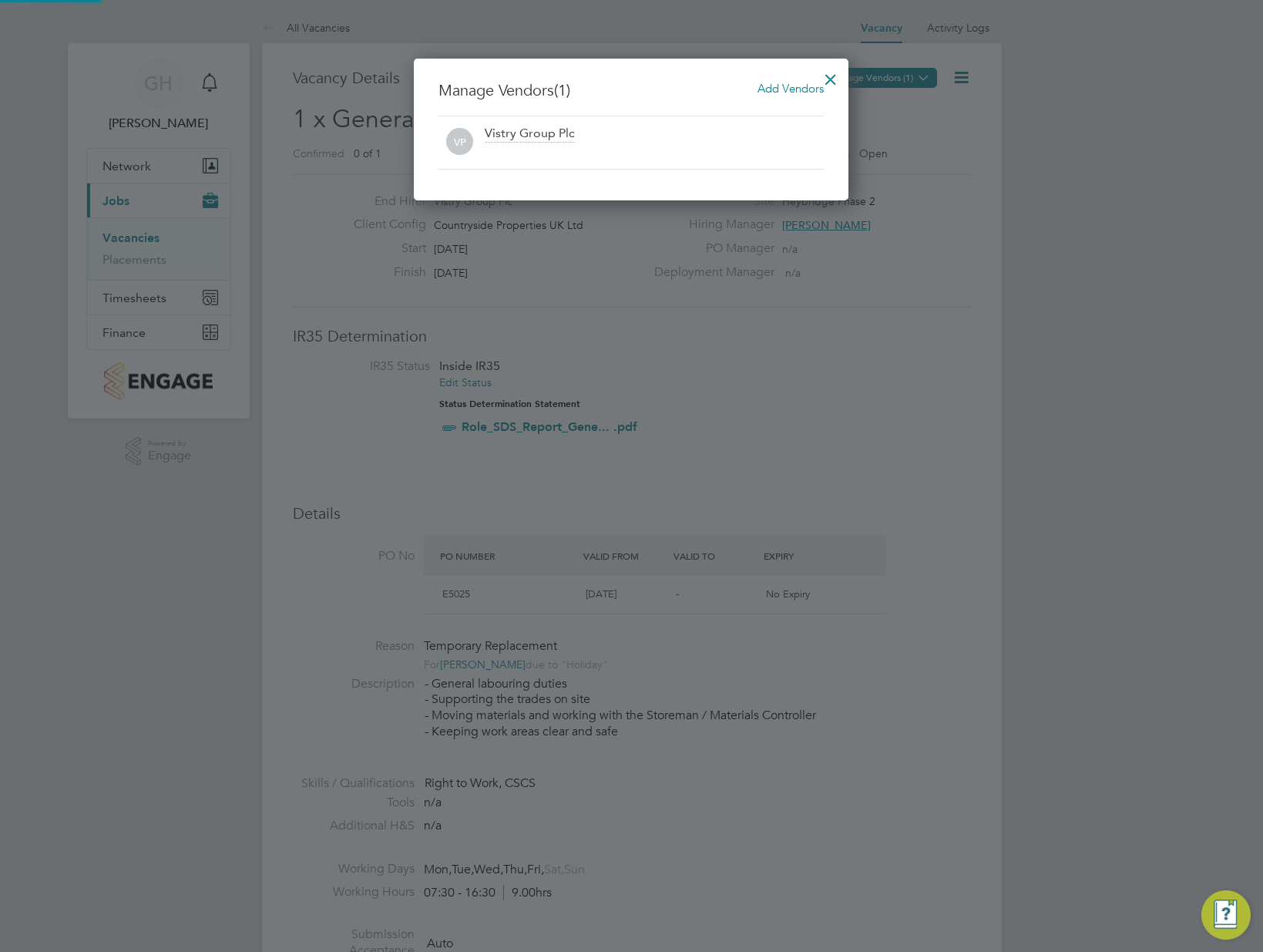
scroll to position [143, 436]
click at [795, 91] on span "Add Vendors" at bounding box center [790, 88] width 66 height 15
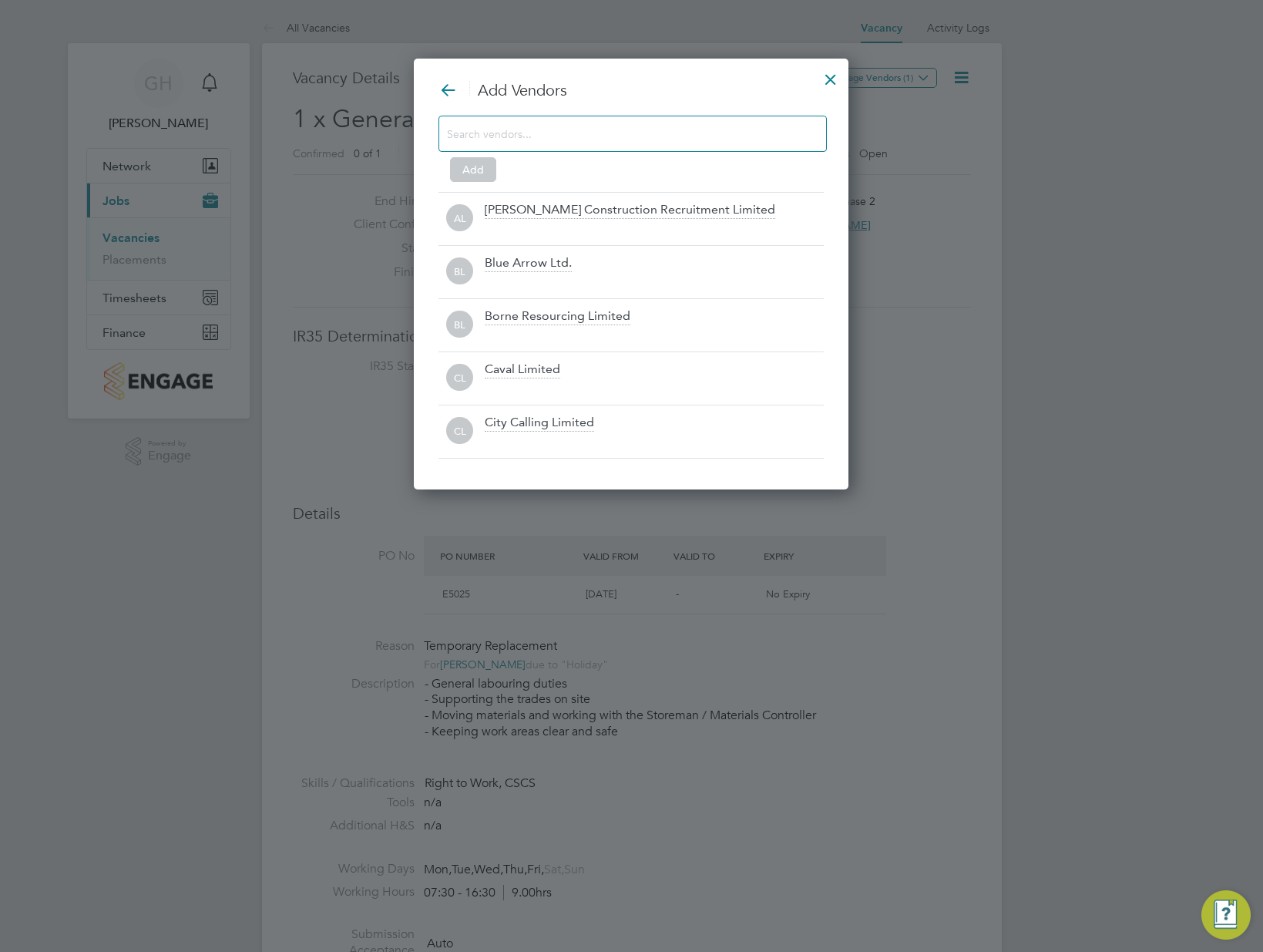
scroll to position [433, 436]
click at [684, 129] on input at bounding box center [620, 133] width 347 height 20
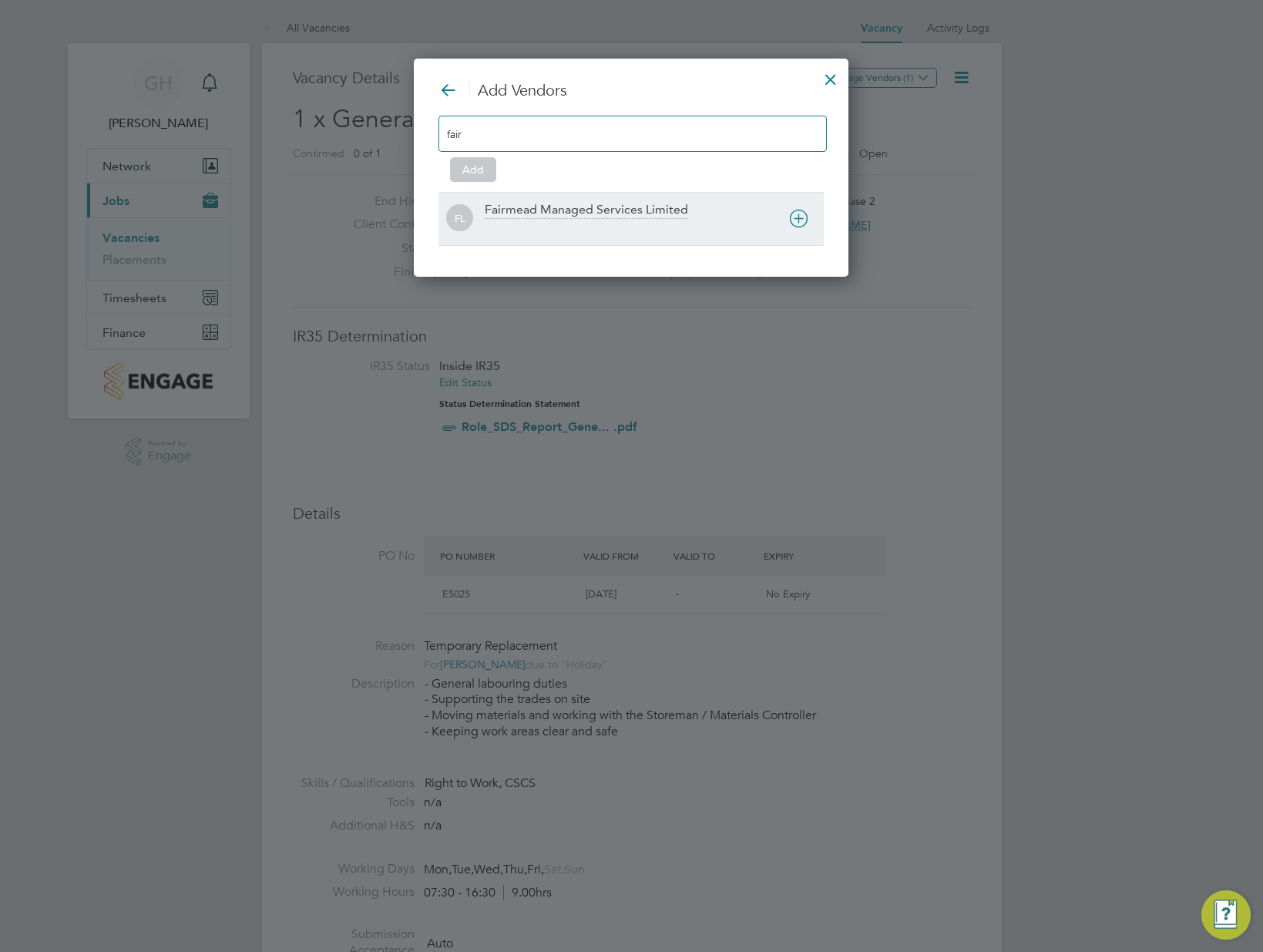
type input "fair"
click at [660, 203] on div "Fairmead Managed Services Limited" at bounding box center [587, 210] width 203 height 17
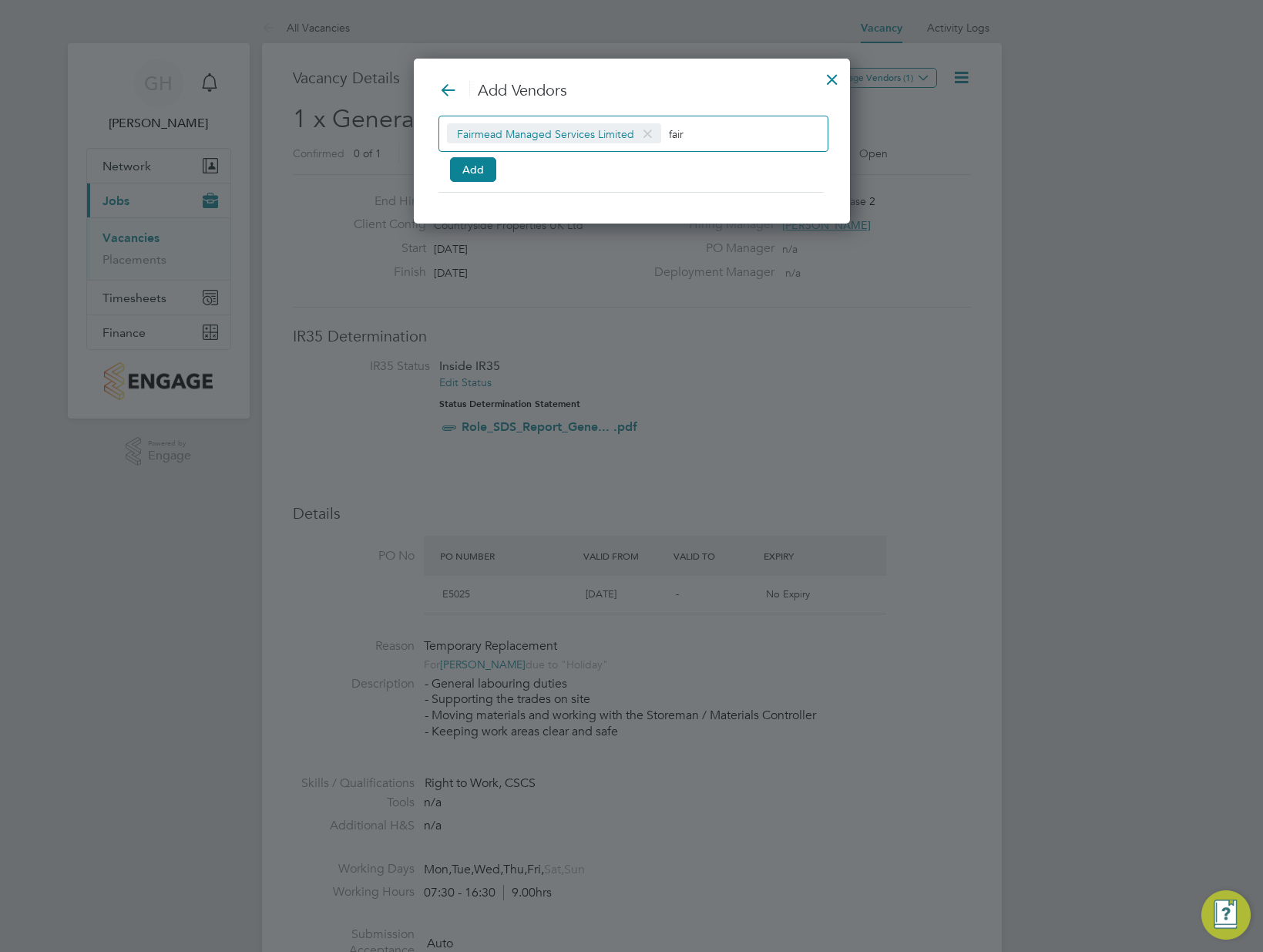
scroll to position [167, 436]
click at [466, 178] on button "Add" at bounding box center [473, 169] width 46 height 25
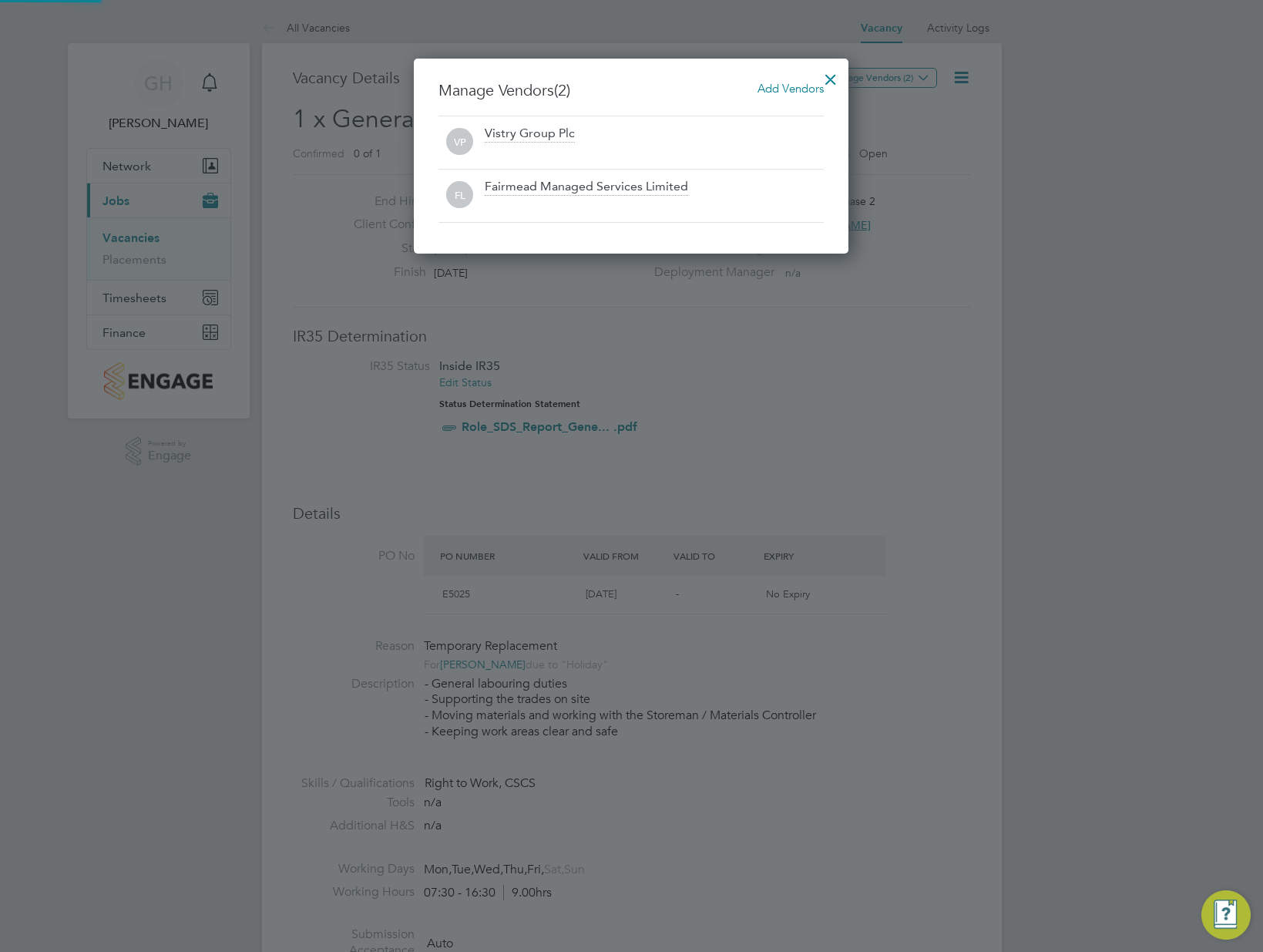
scroll to position [196, 436]
click at [841, 74] on div at bounding box center [831, 76] width 28 height 28
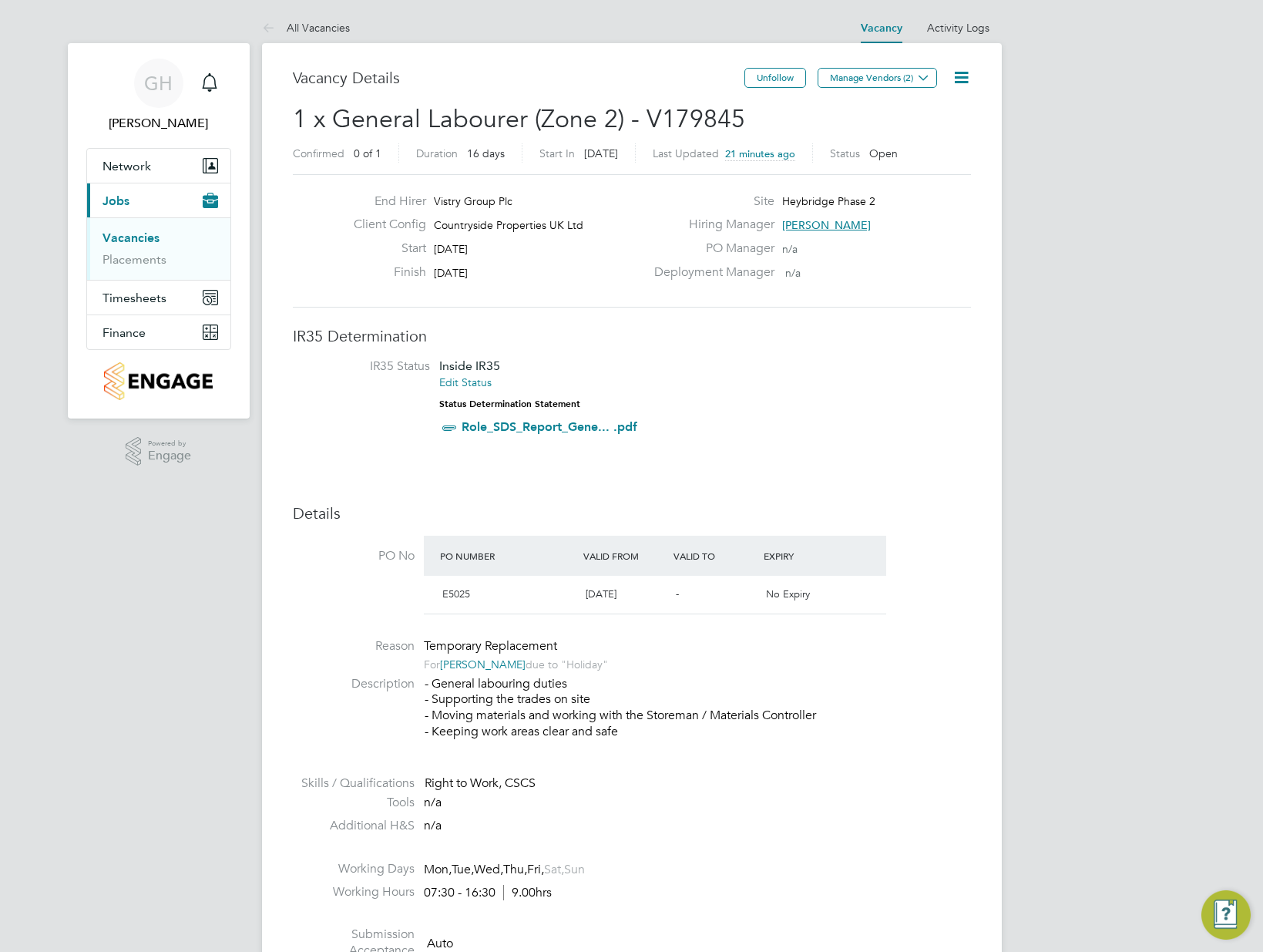
click at [969, 82] on icon at bounding box center [962, 78] width 20 height 20
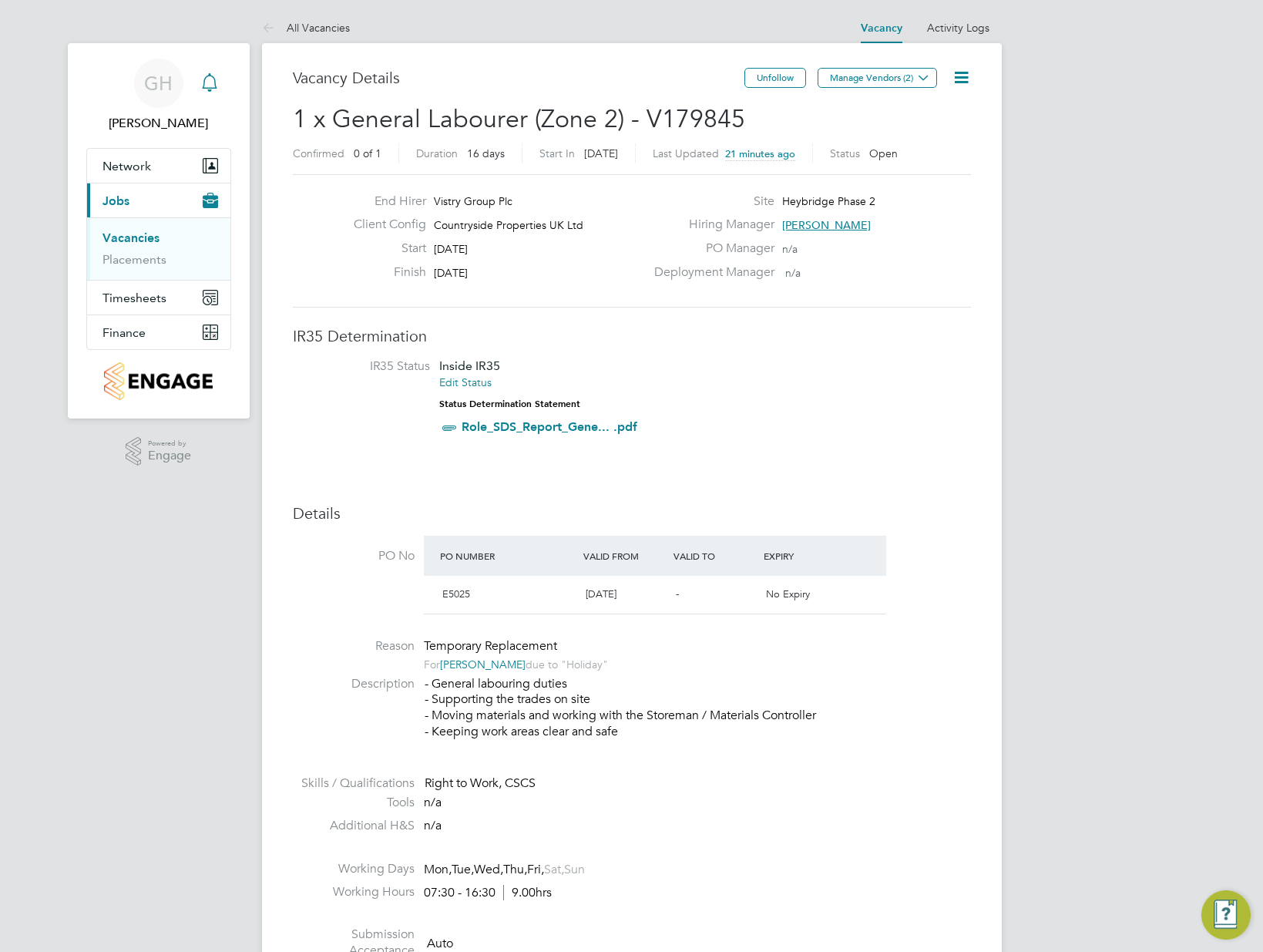
click at [217, 76] on icon "Main navigation" at bounding box center [209, 82] width 19 height 19
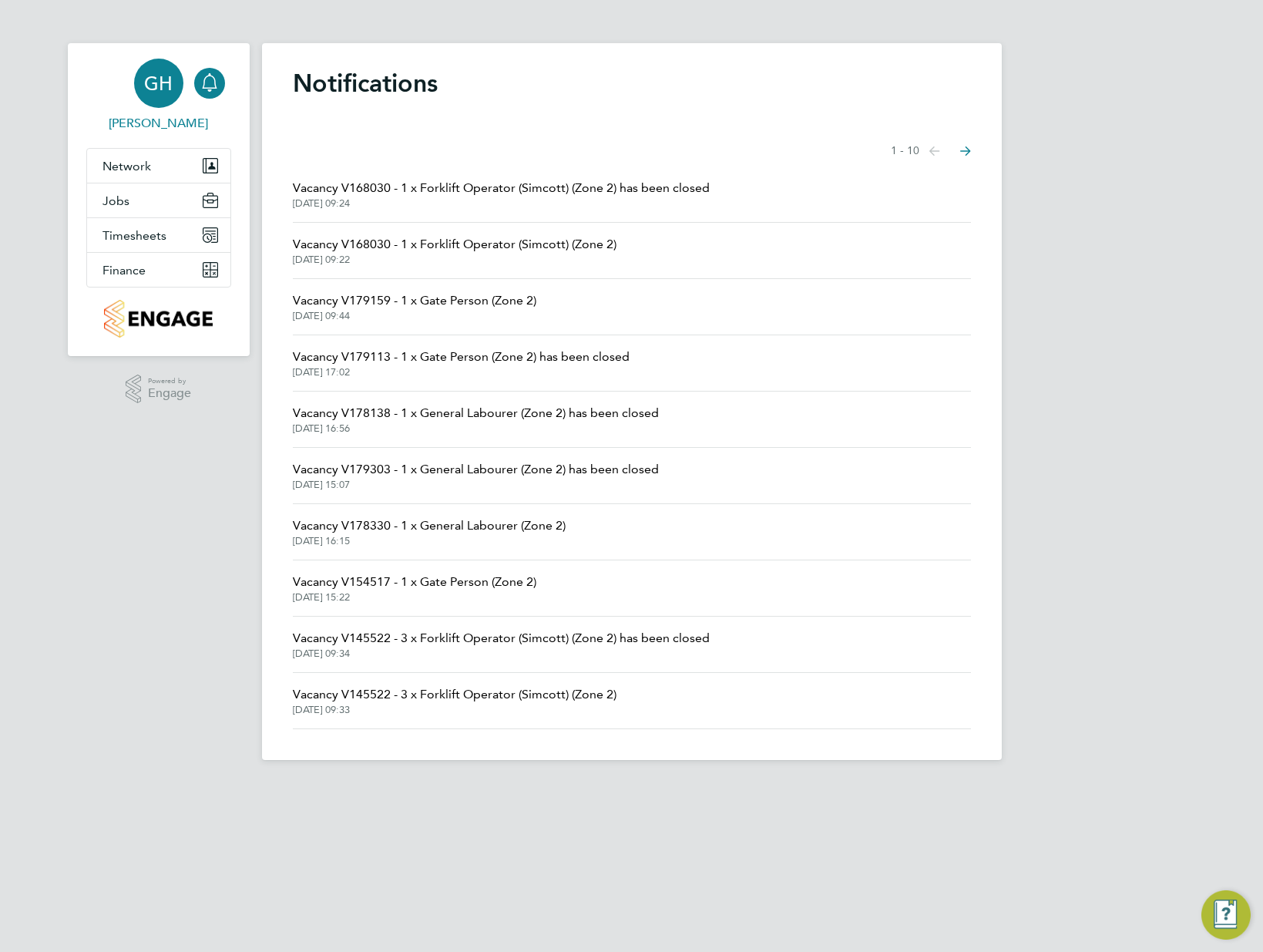
click at [161, 83] on span "GH" at bounding box center [158, 83] width 29 height 20
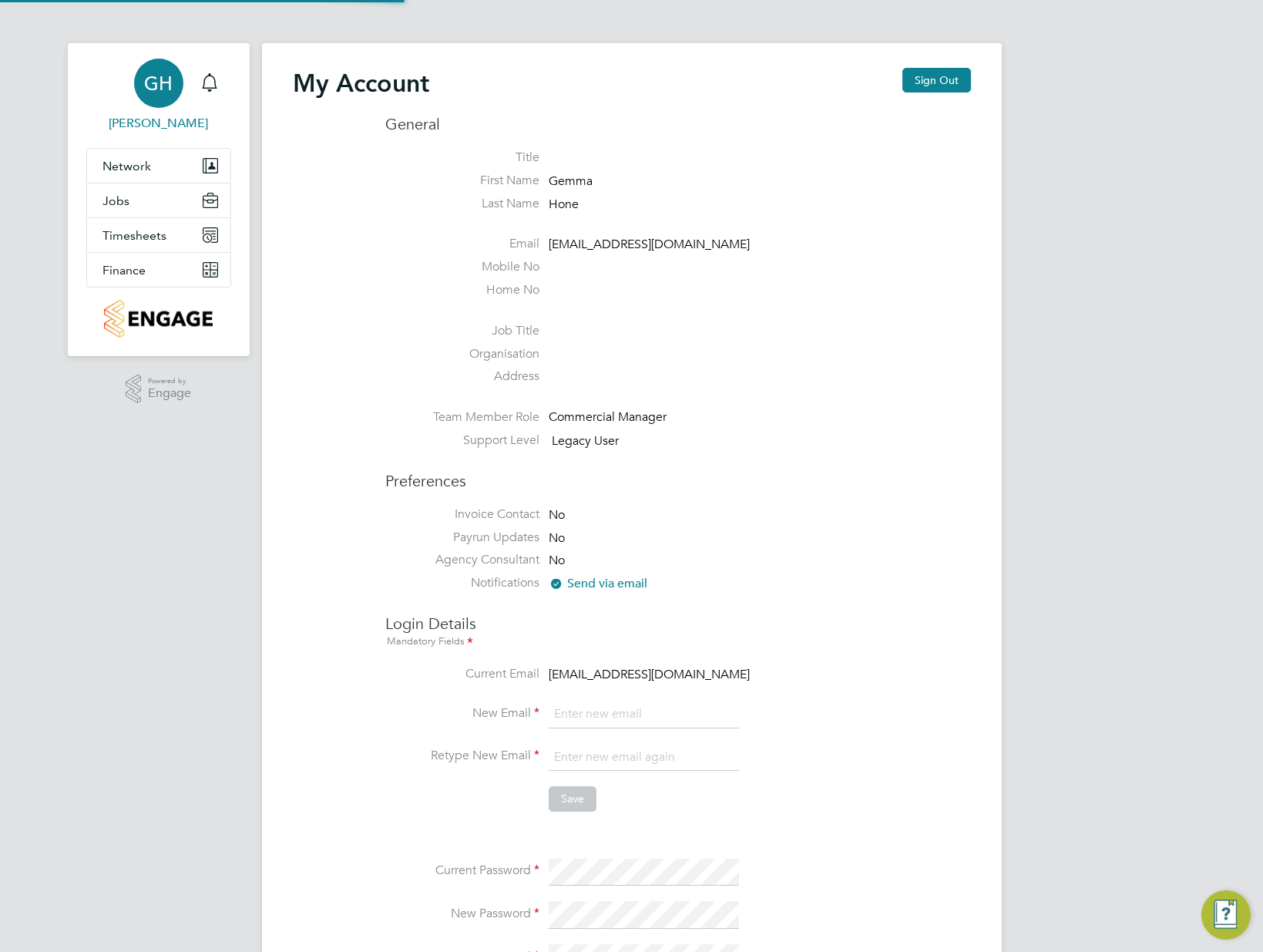
type input "[EMAIL_ADDRESS][DOMAIN_NAME]"
click at [911, 80] on button "Sign Out" at bounding box center [937, 80] width 69 height 25
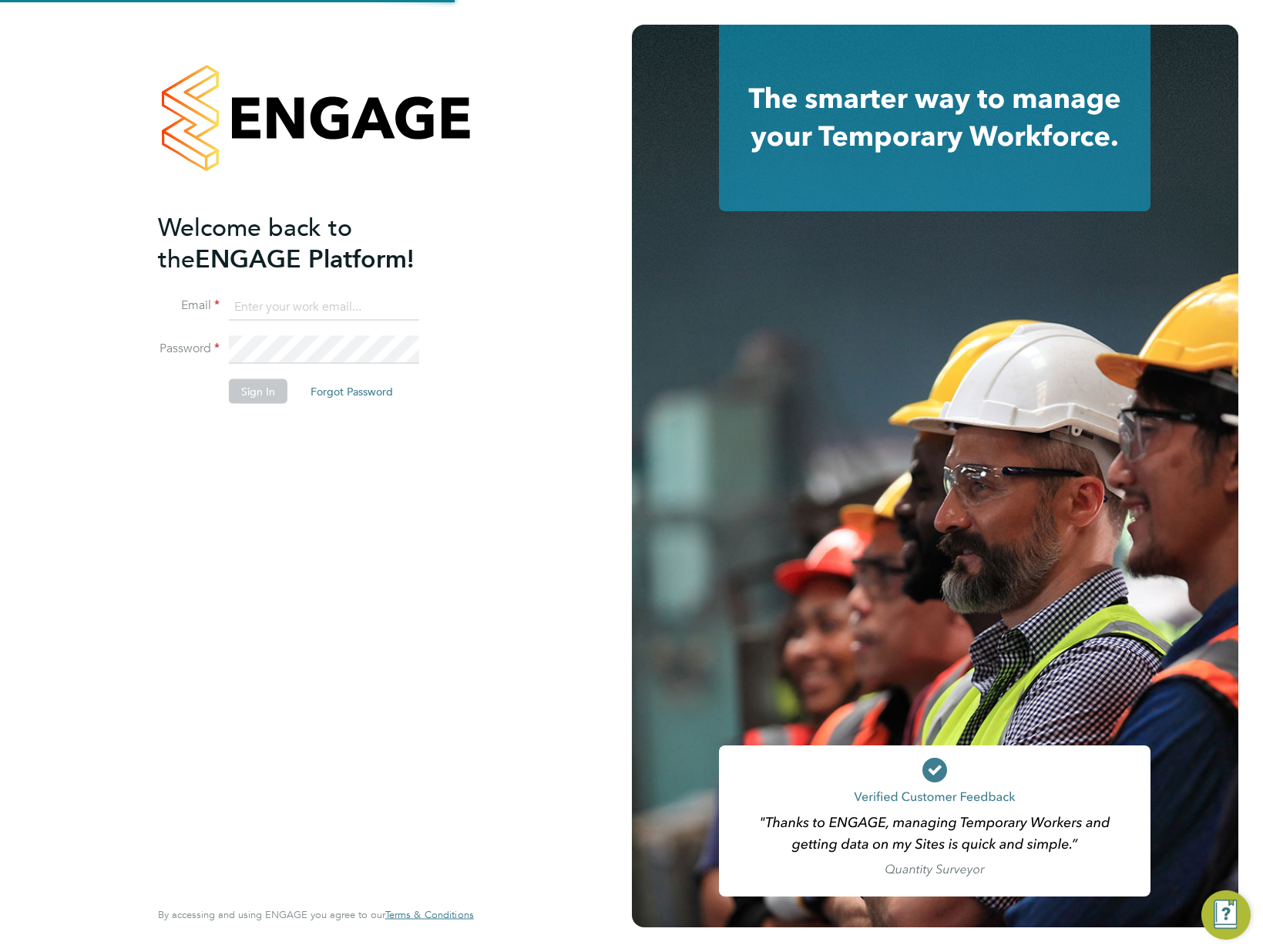
type input "[EMAIL_ADDRESS][DOMAIN_NAME]"
